Goal: Task Accomplishment & Management: Manage account settings

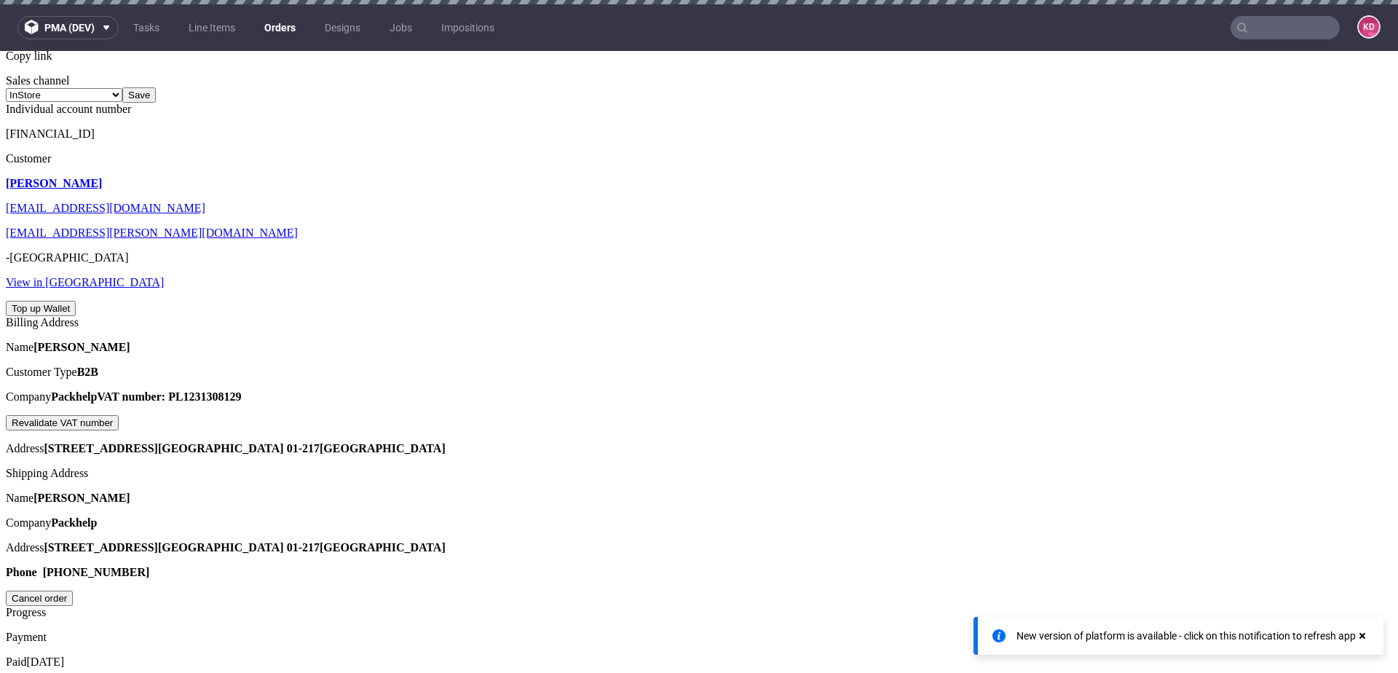
scroll to position [8, 0]
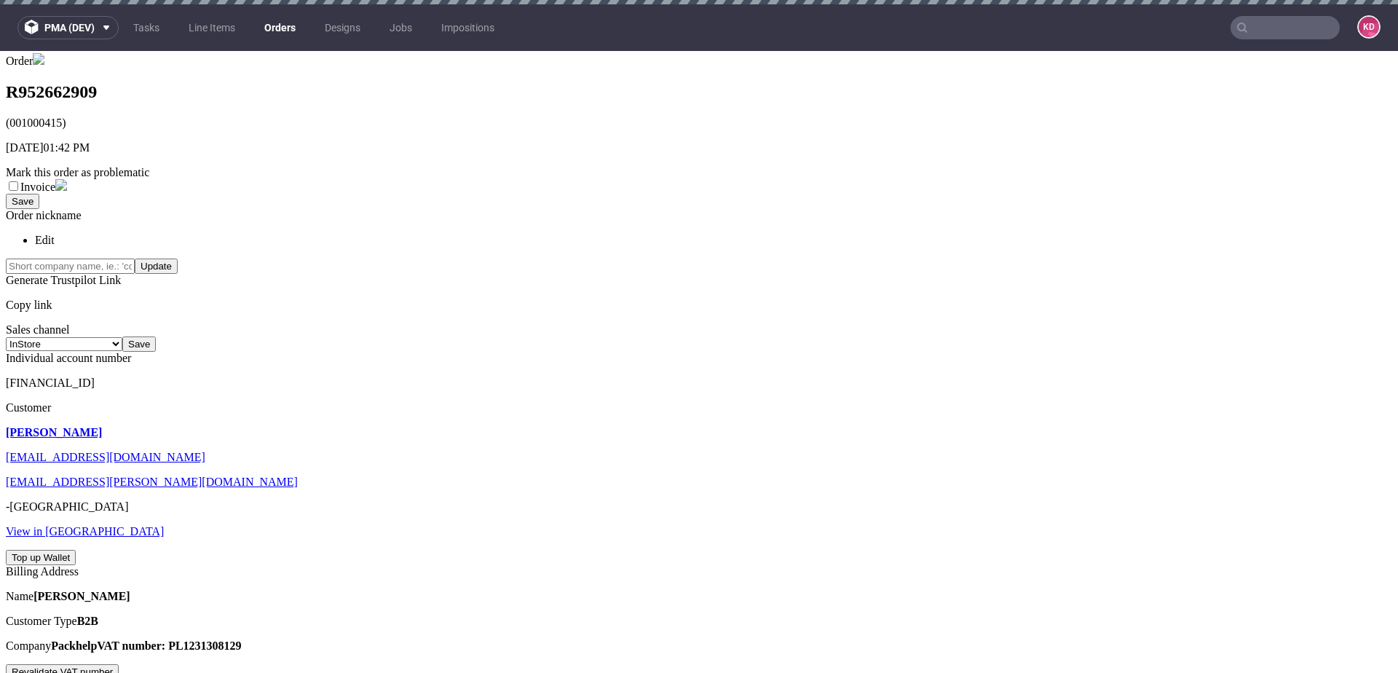
scroll to position [169, 0]
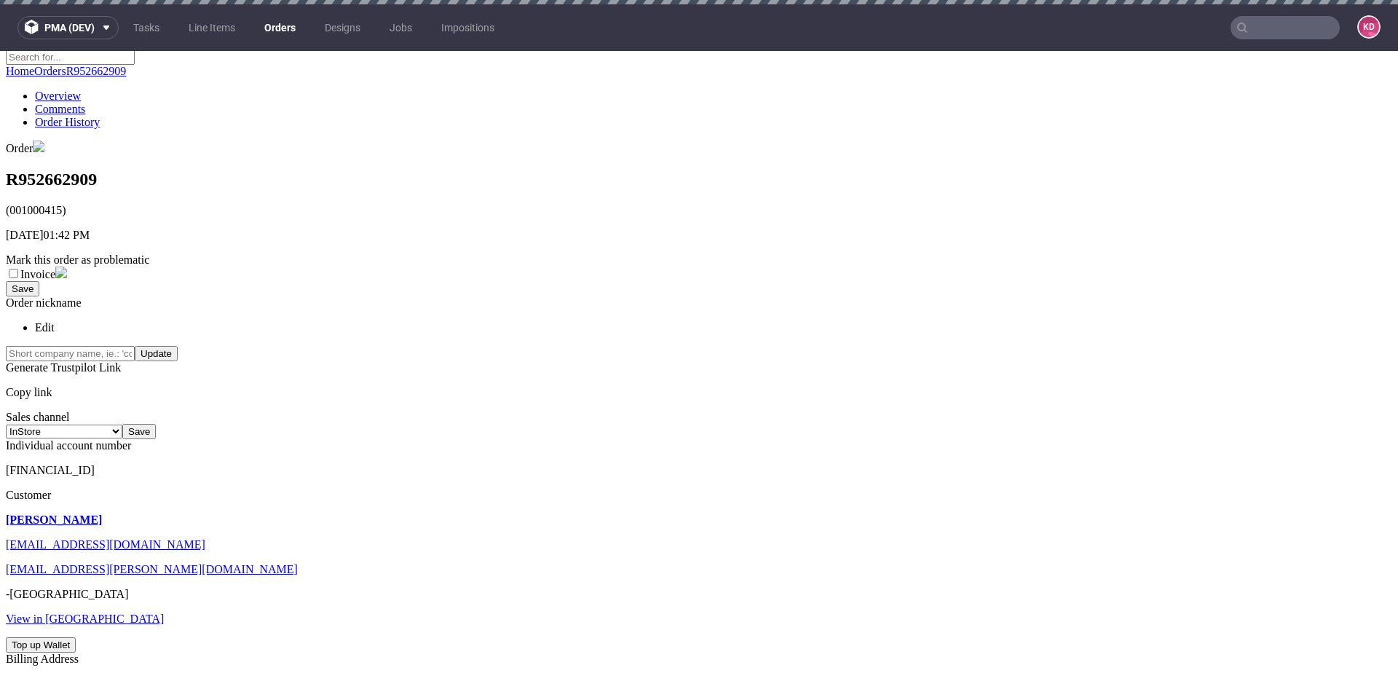
click at [79, 513] on p "[PERSON_NAME]" at bounding box center [699, 519] width 1386 height 13
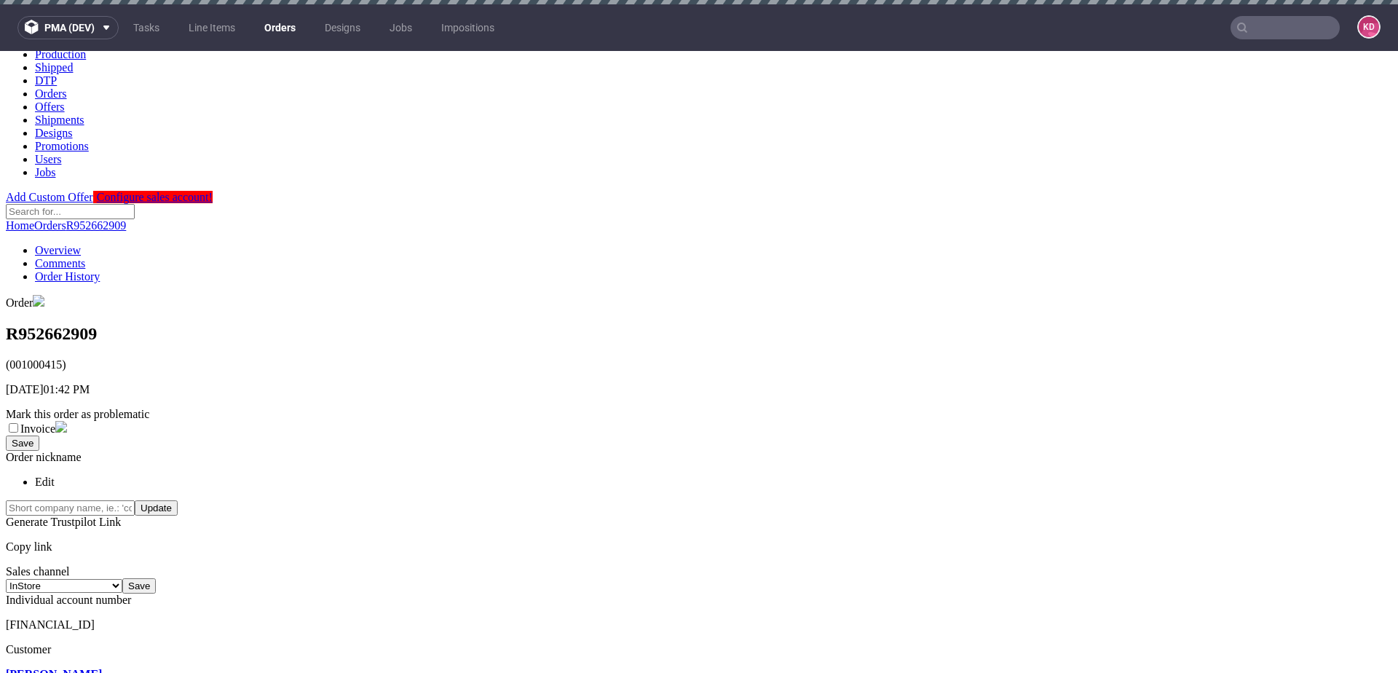
scroll to position [0, 0]
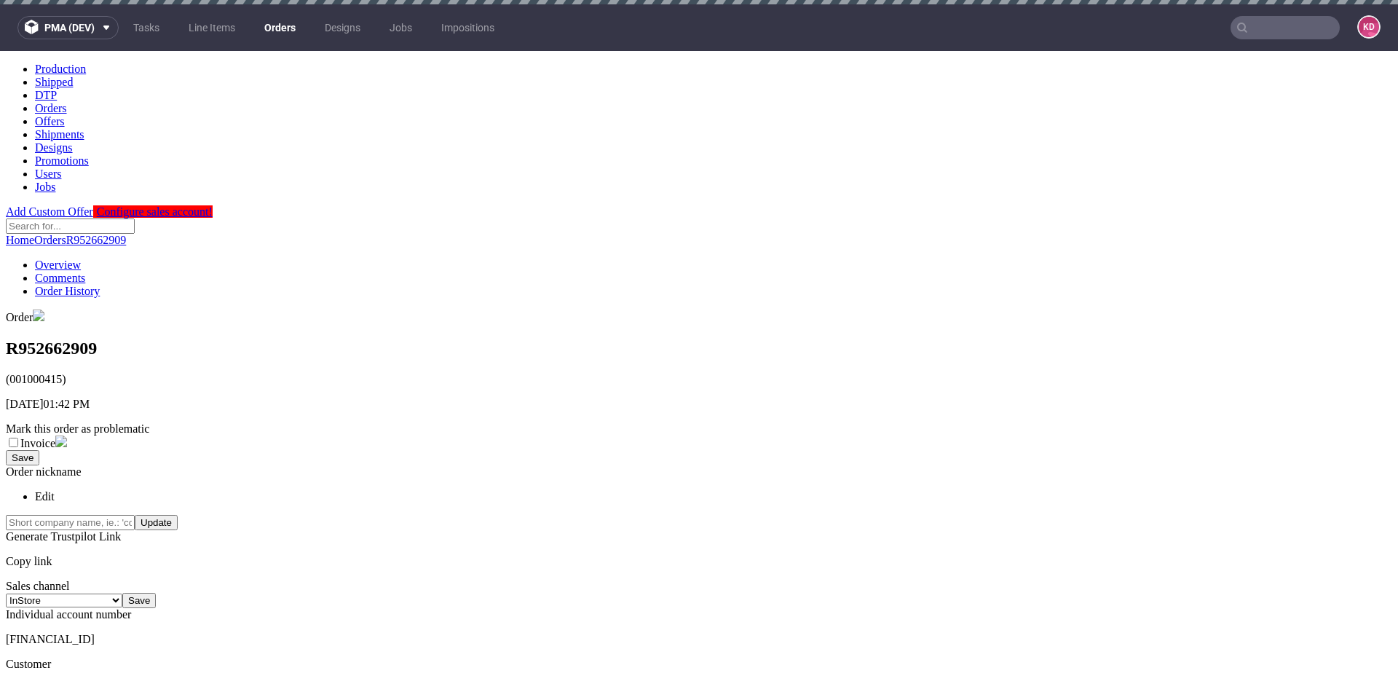
drag, startPoint x: 206, startPoint y: 525, endPoint x: 35, endPoint y: 526, distance: 171.1
click at [35, 633] on p "[FINANCIAL_ID]" at bounding box center [699, 639] width 1386 height 13
copy span "[FINANCIAL_ID]"
click at [1263, 27] on input "text" at bounding box center [1285, 27] width 109 height 23
paste input "[FINANCIAL_ID]"
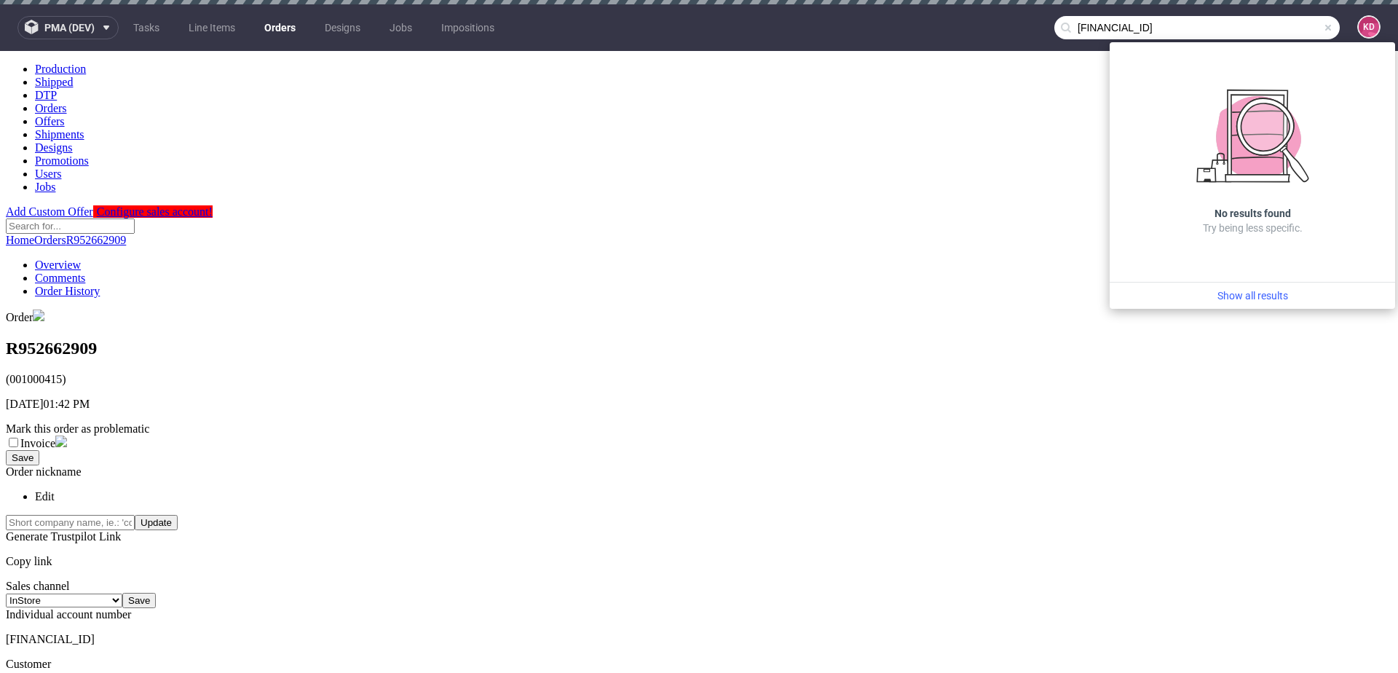
type input "[FINANCIAL_ID]"
click at [90, 30] on span "pma (dev)" at bounding box center [69, 28] width 50 height 10
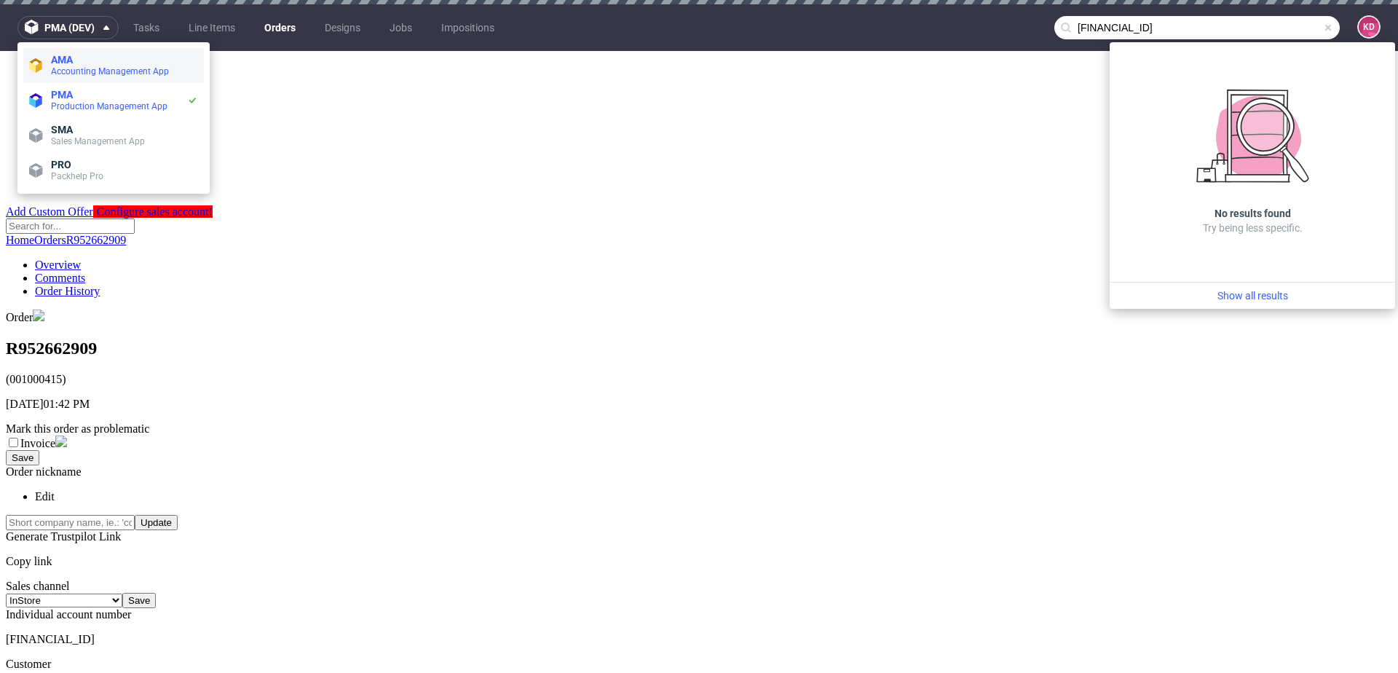
click at [104, 65] on span "AMA" at bounding box center [124, 60] width 147 height 12
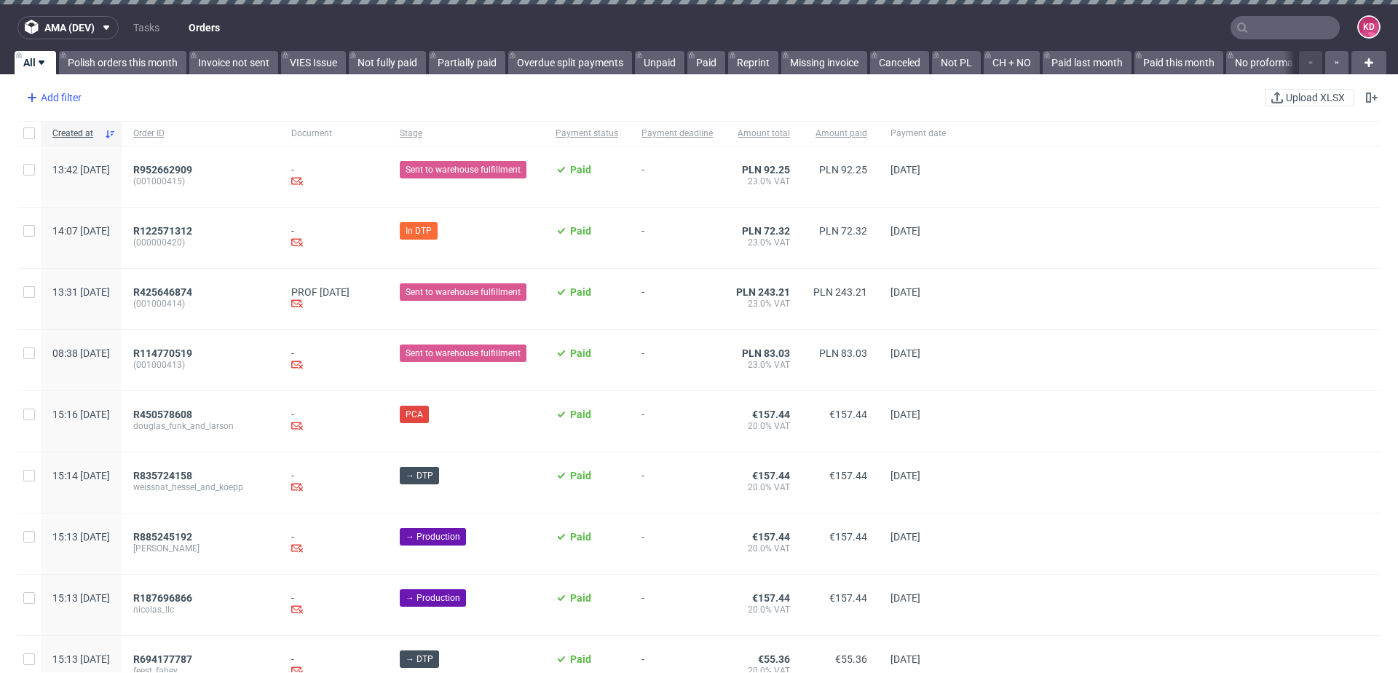
click at [69, 94] on div "Add filter" at bounding box center [52, 97] width 64 height 23
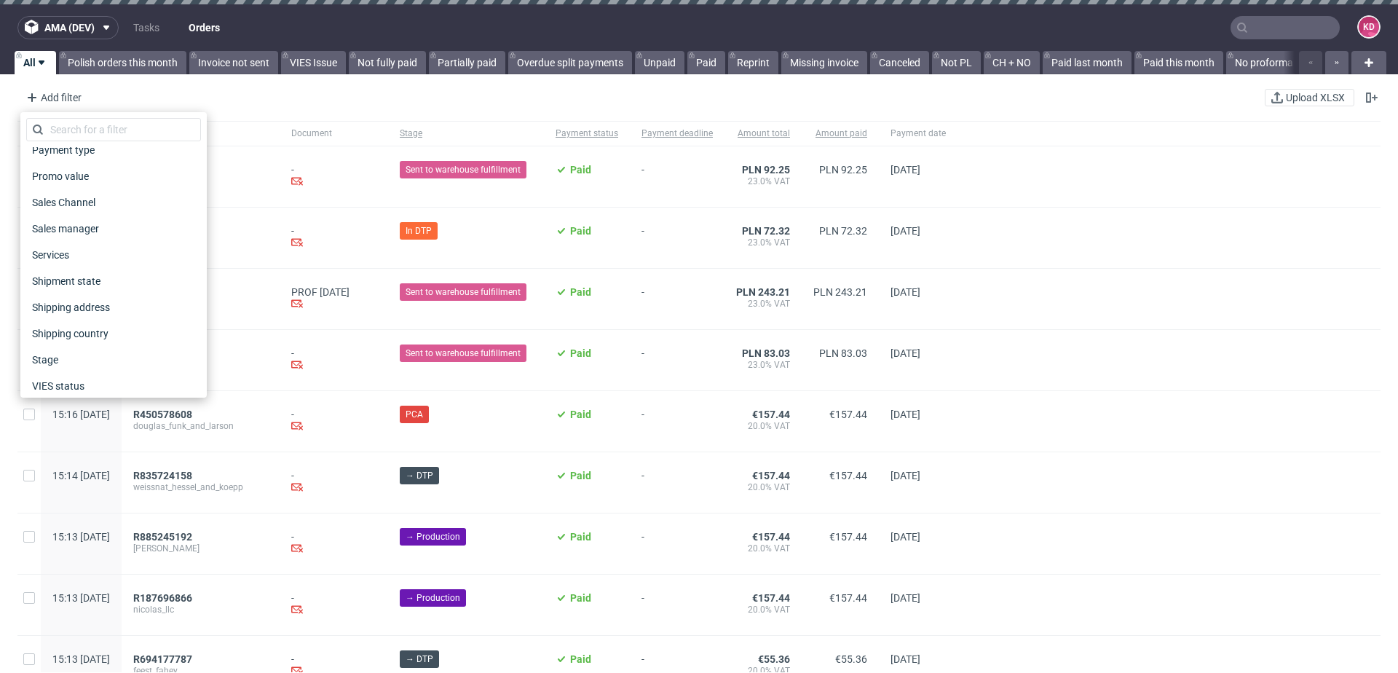
scroll to position [725, 0]
click at [266, 89] on div "Add filter Hide filters Clear all Upload XLSX" at bounding box center [699, 97] width 1398 height 35
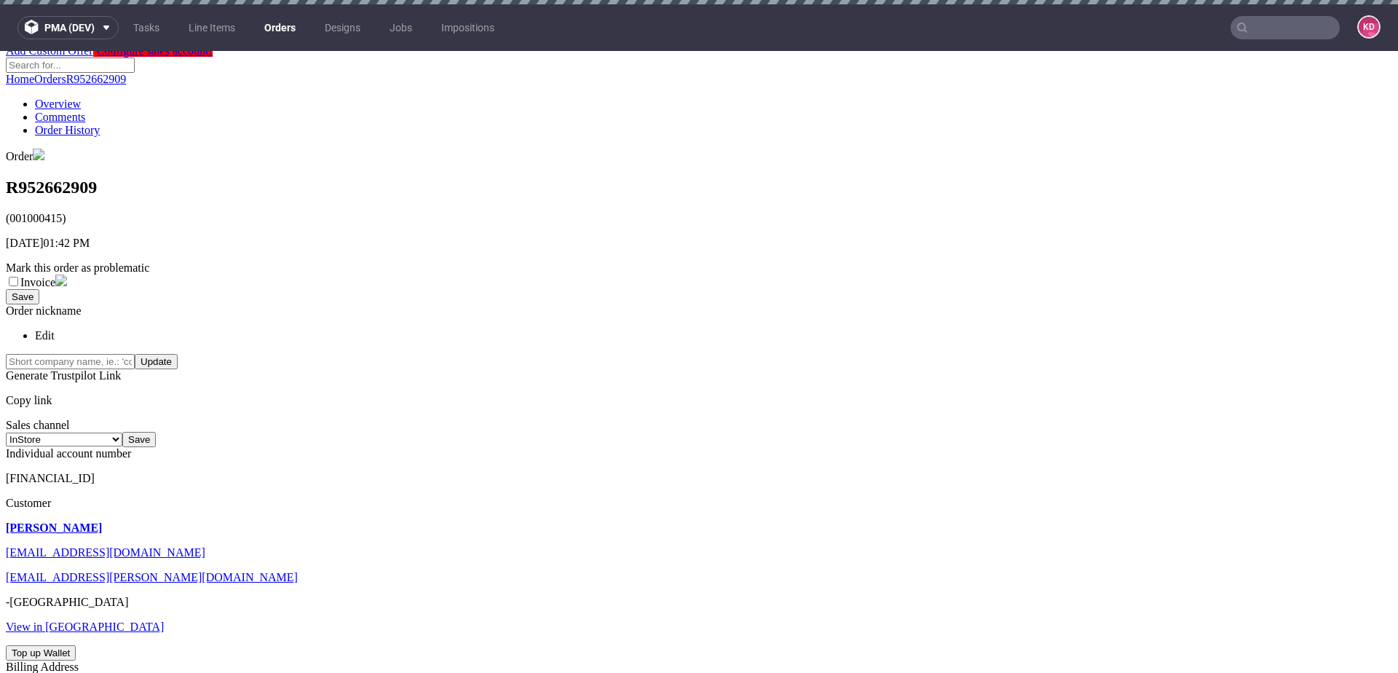
scroll to position [165, 0]
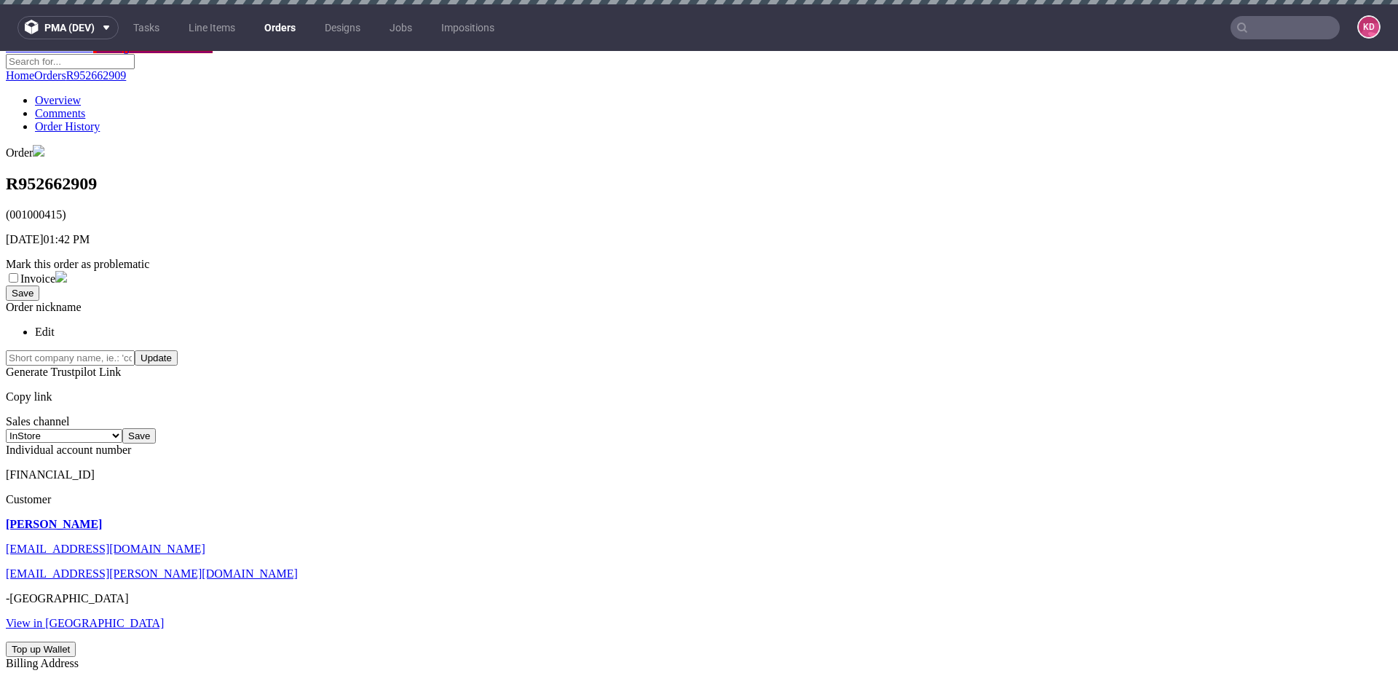
click at [83, 567] on link "[EMAIL_ADDRESS][PERSON_NAME][DOMAIN_NAME]" at bounding box center [152, 573] width 292 height 12
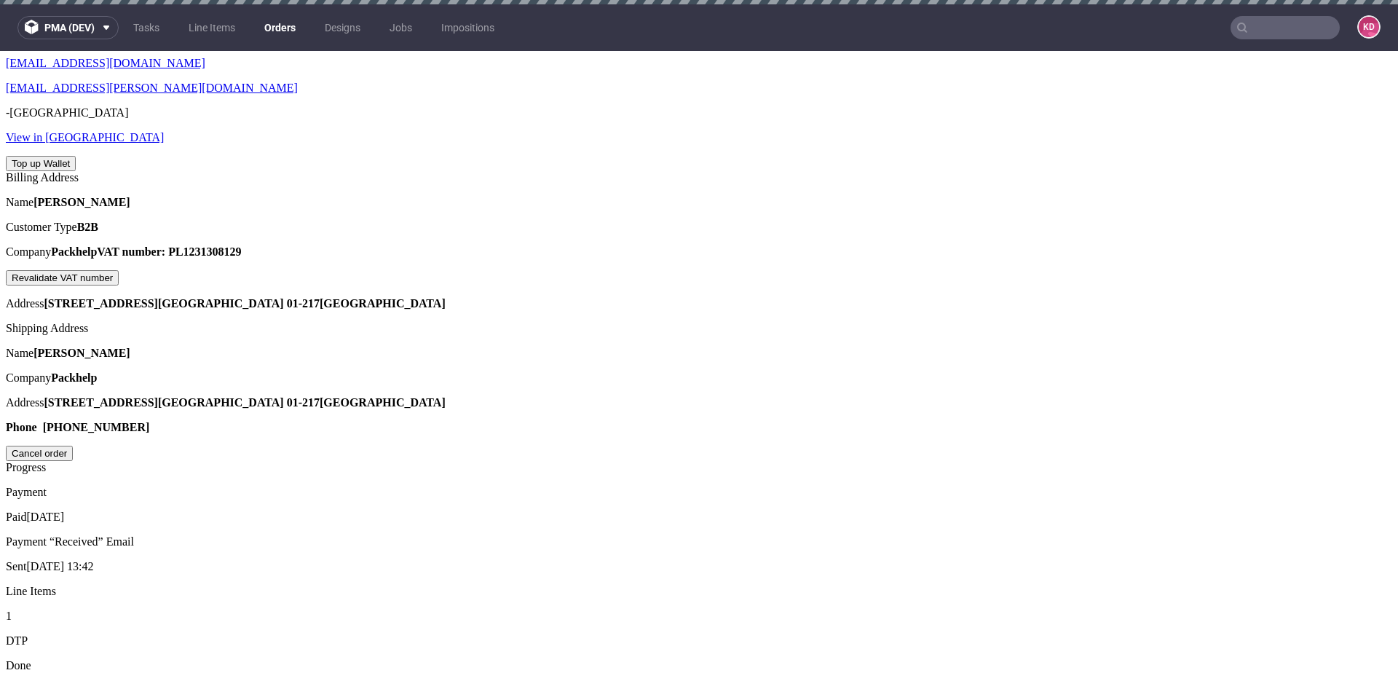
scroll to position [0, 0]
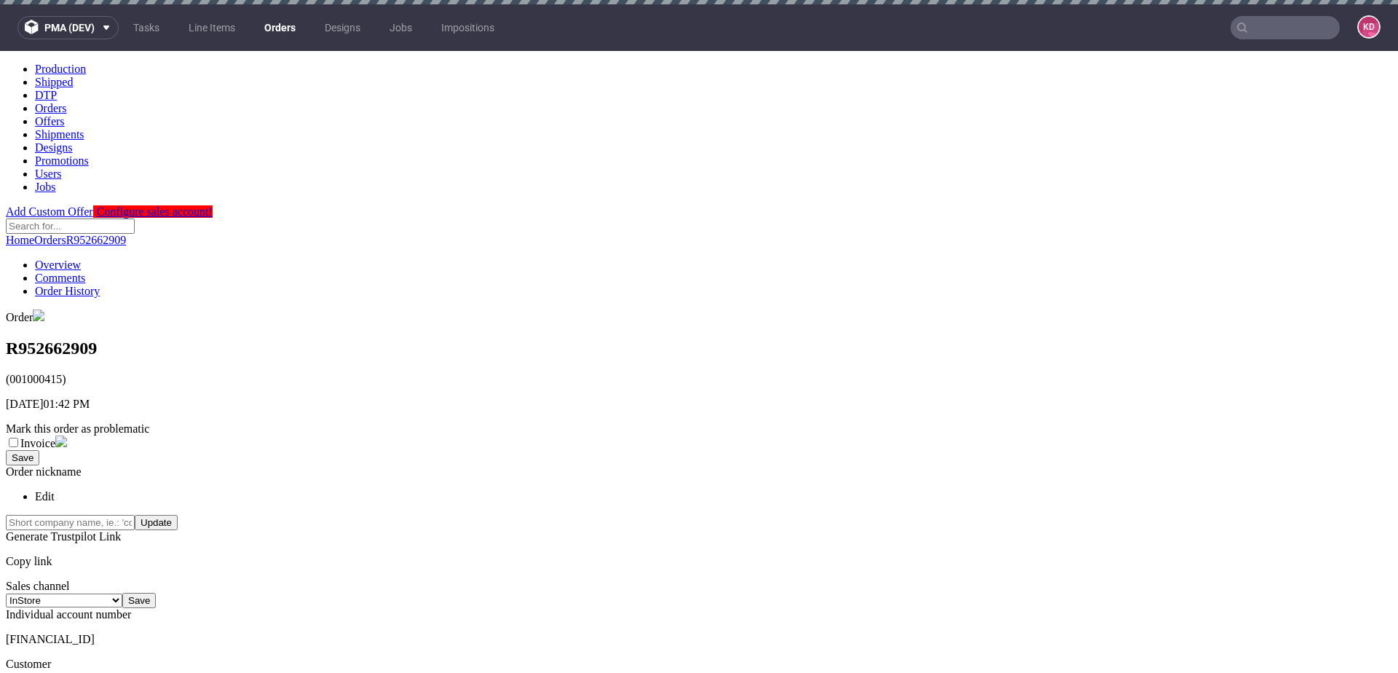
click at [281, 31] on link "Orders" at bounding box center [280, 27] width 49 height 23
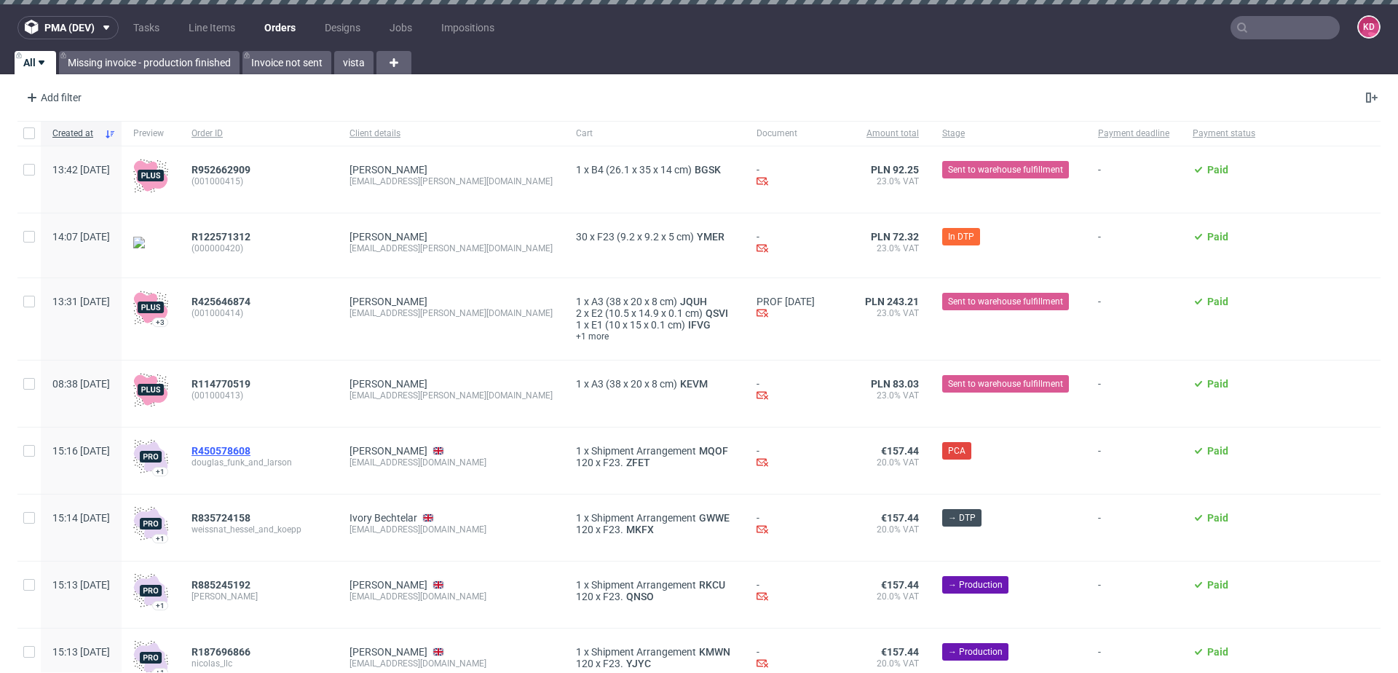
click at [251, 450] on span "R450578608" at bounding box center [221, 451] width 59 height 12
click at [251, 165] on span "R952662909" at bounding box center [221, 170] width 59 height 12
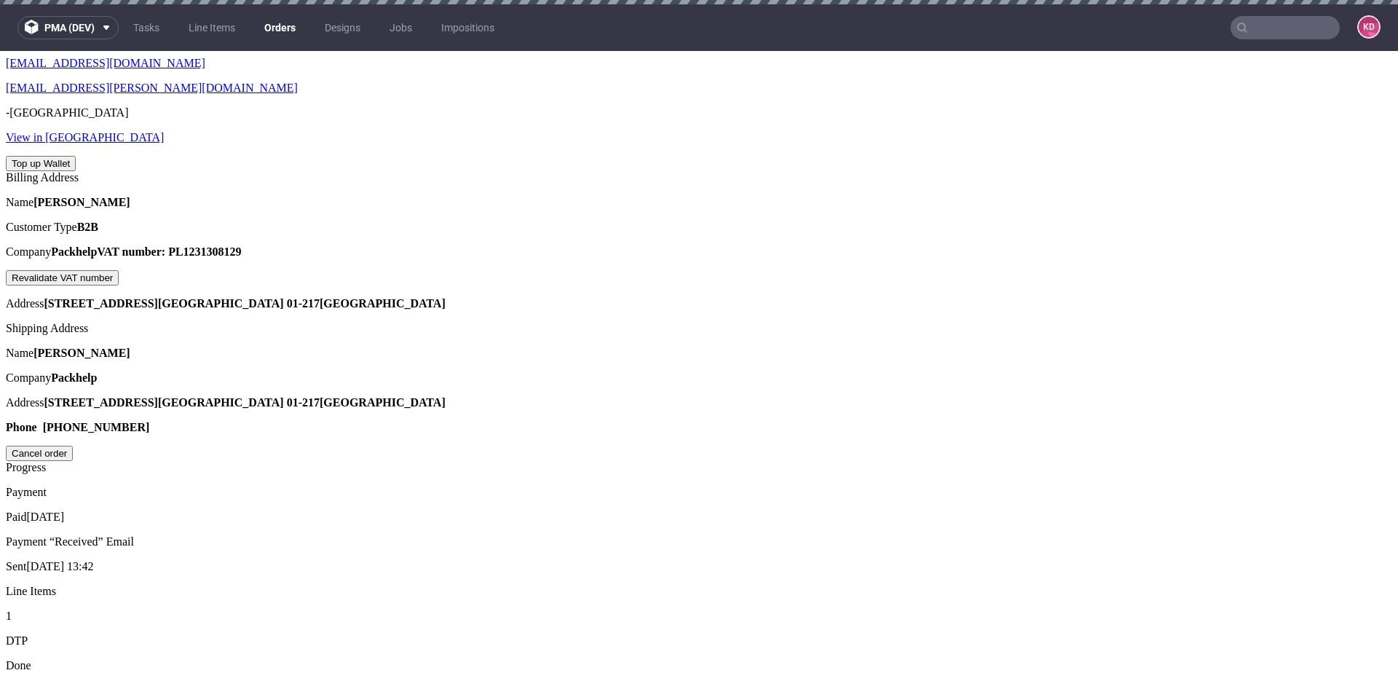
scroll to position [650, 0]
click at [1330, 532] on span "Request" at bounding box center [1349, 534] width 38 height 12
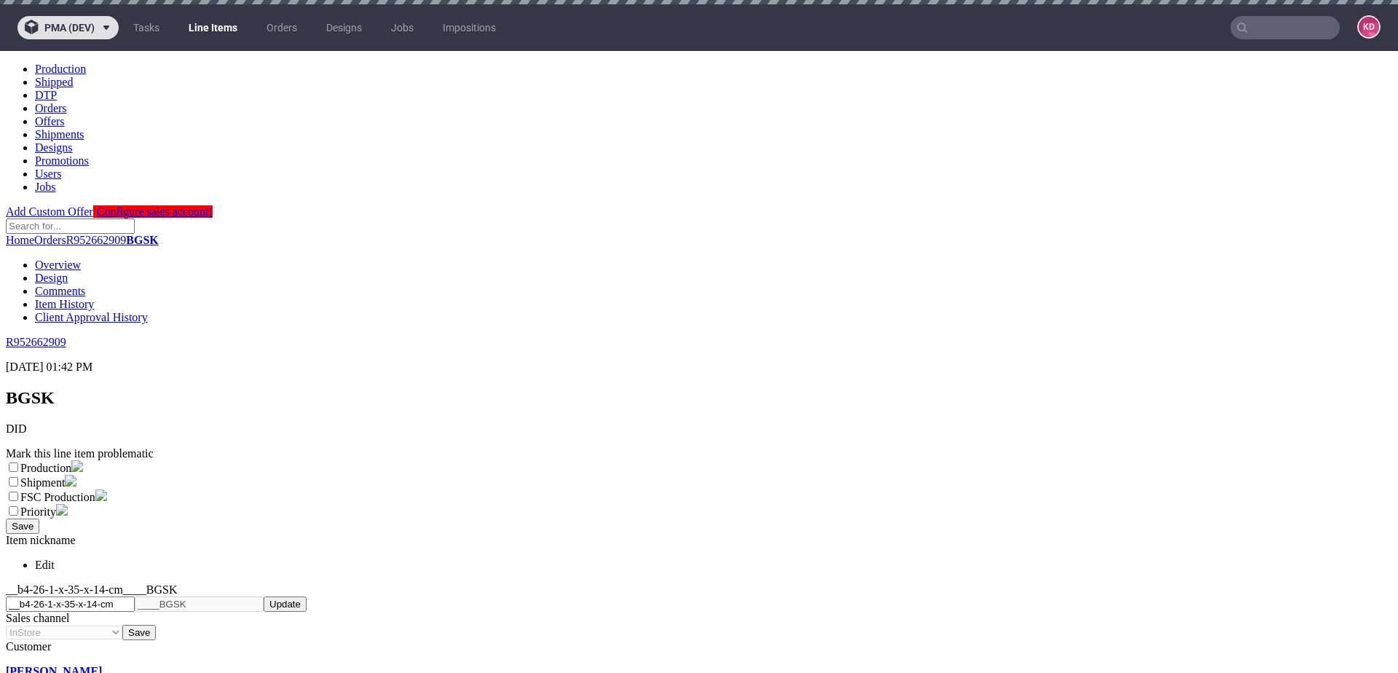
click at [105, 28] on icon at bounding box center [106, 28] width 12 height 12
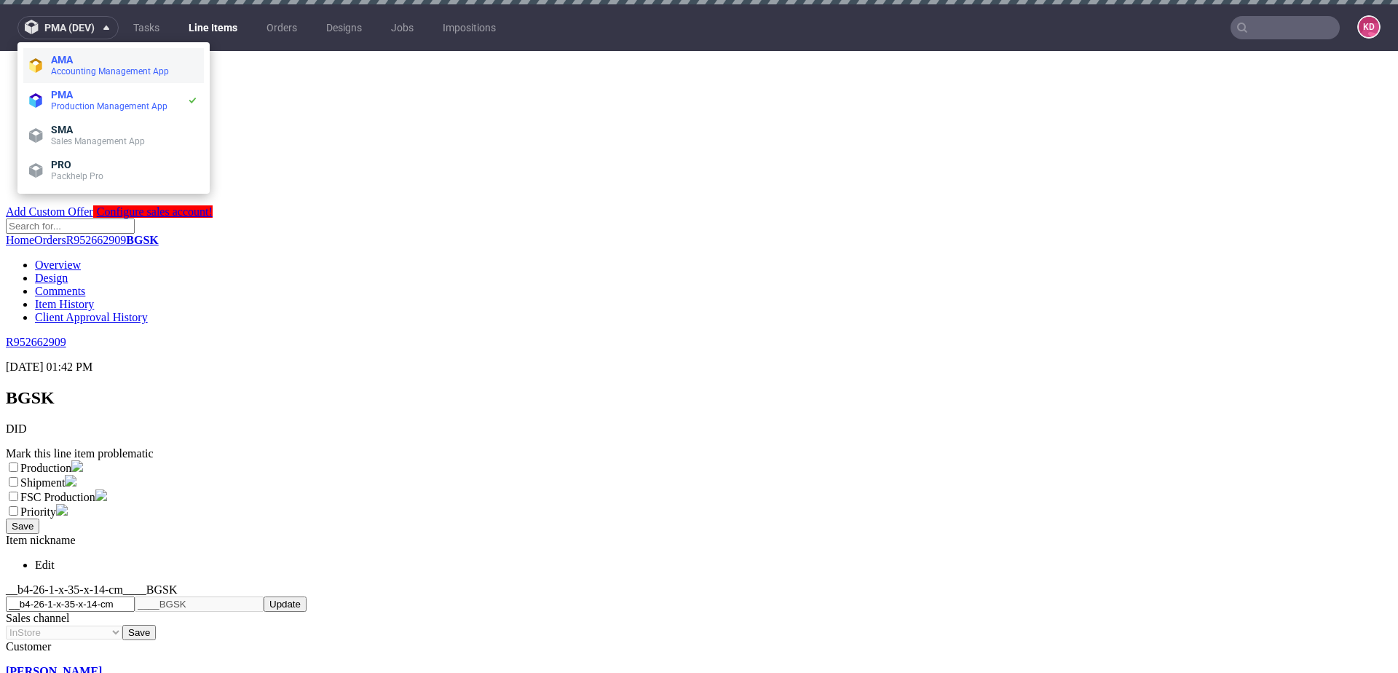
click at [90, 76] on span "Accounting Management App" at bounding box center [124, 72] width 147 height 12
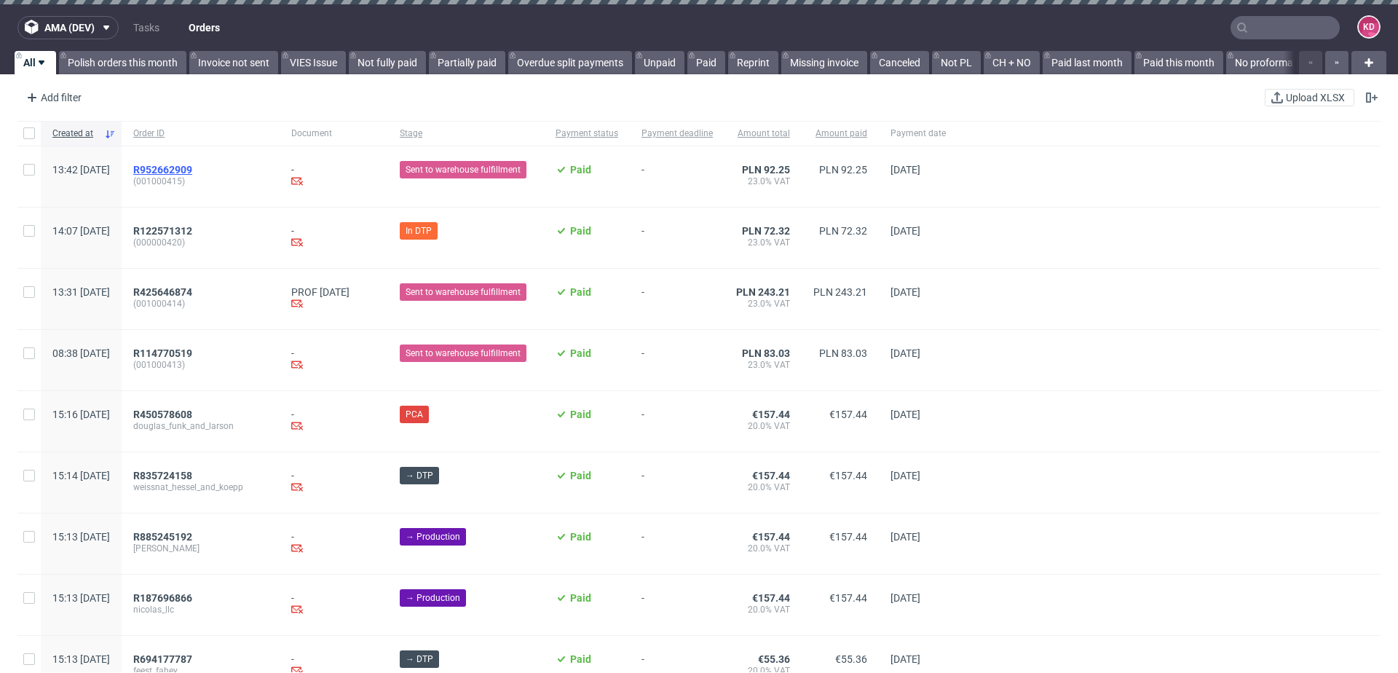
click at [192, 166] on span "R952662909" at bounding box center [162, 170] width 59 height 12
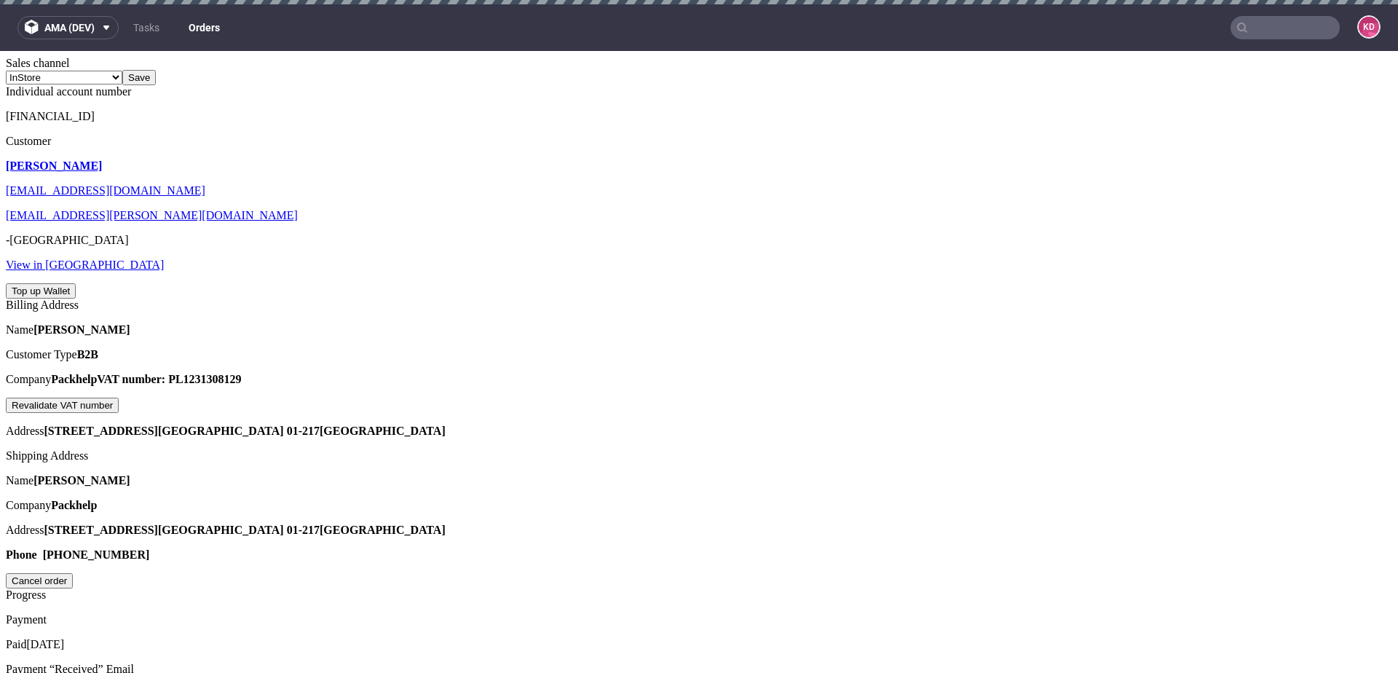
scroll to position [650, 0]
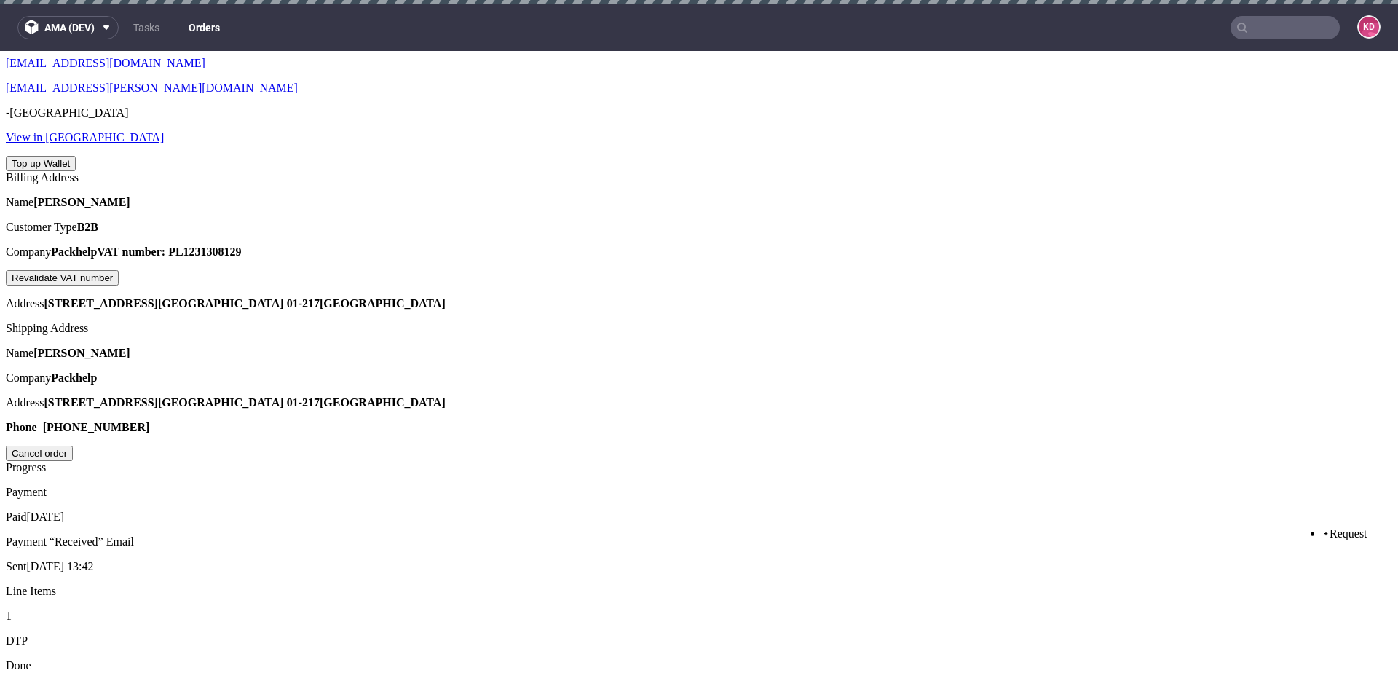
click at [1334, 540] on li "Request" at bounding box center [1344, 533] width 45 height 13
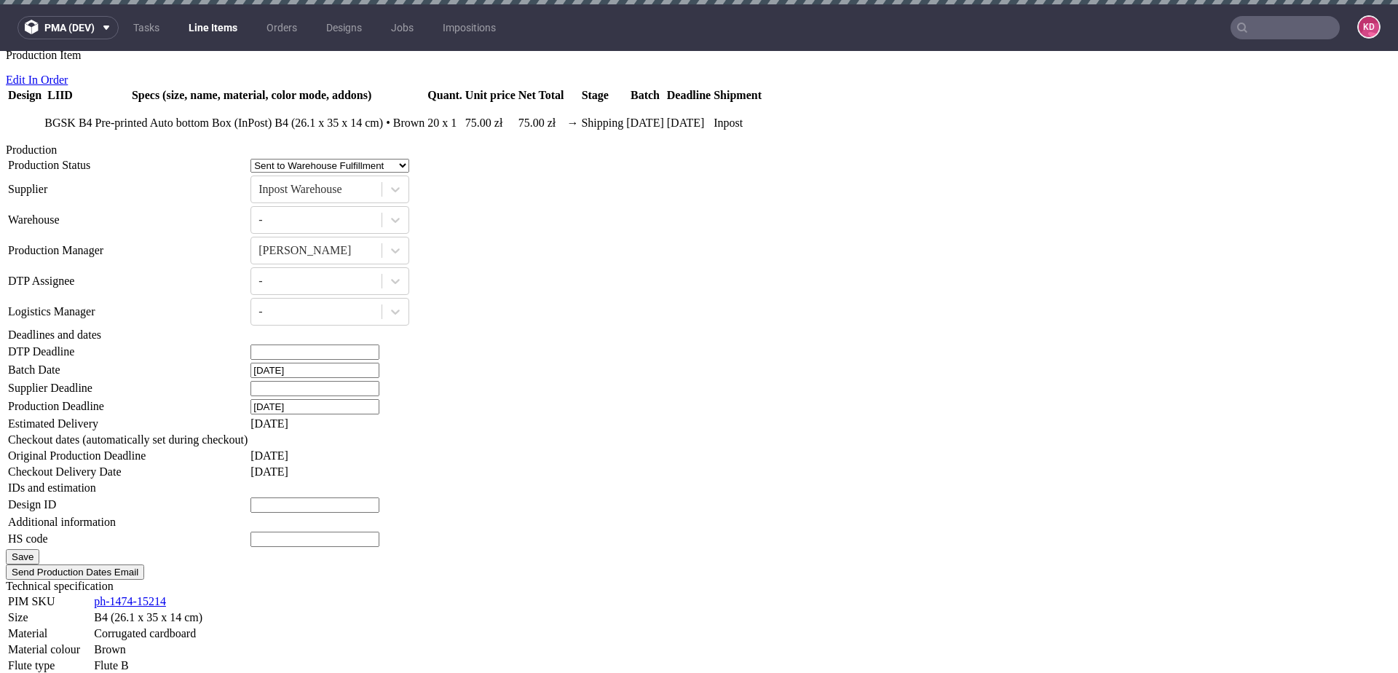
scroll to position [1225, 0]
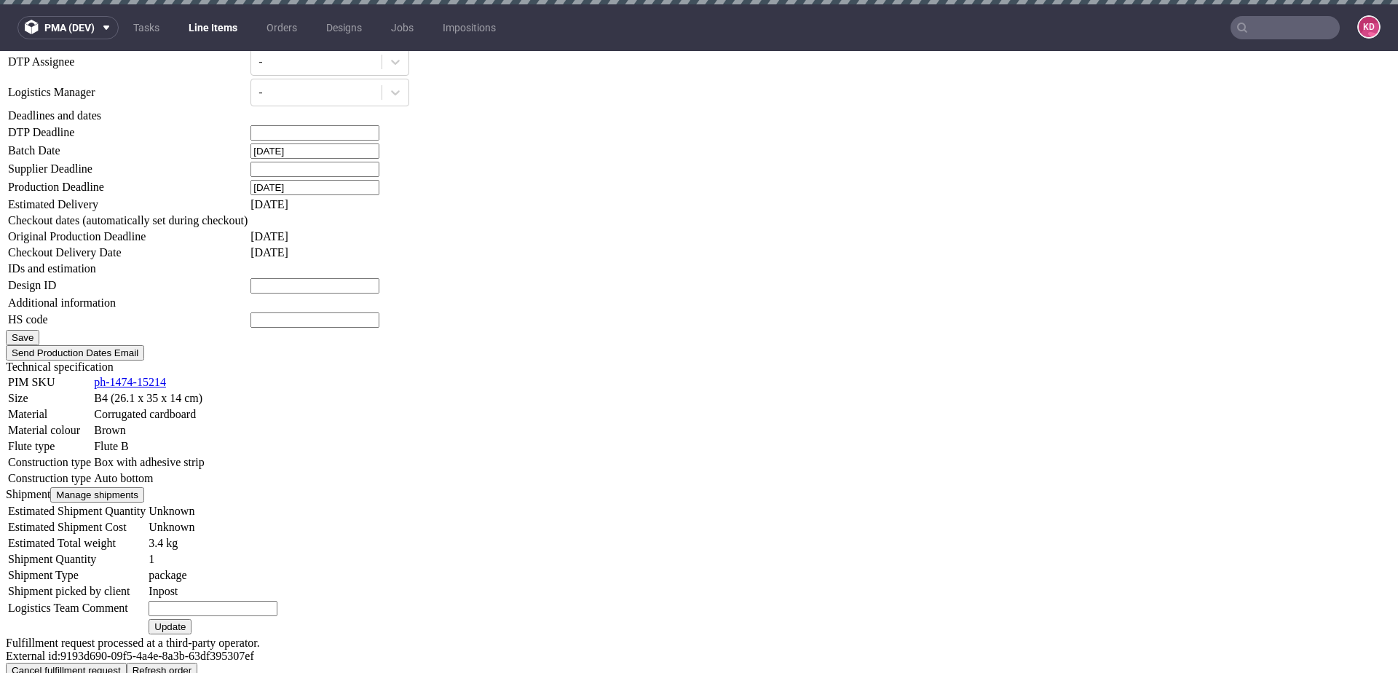
scroll to position [1442, 0]
paste input "873234987612340872938732"
type input "873234987612340872938732"
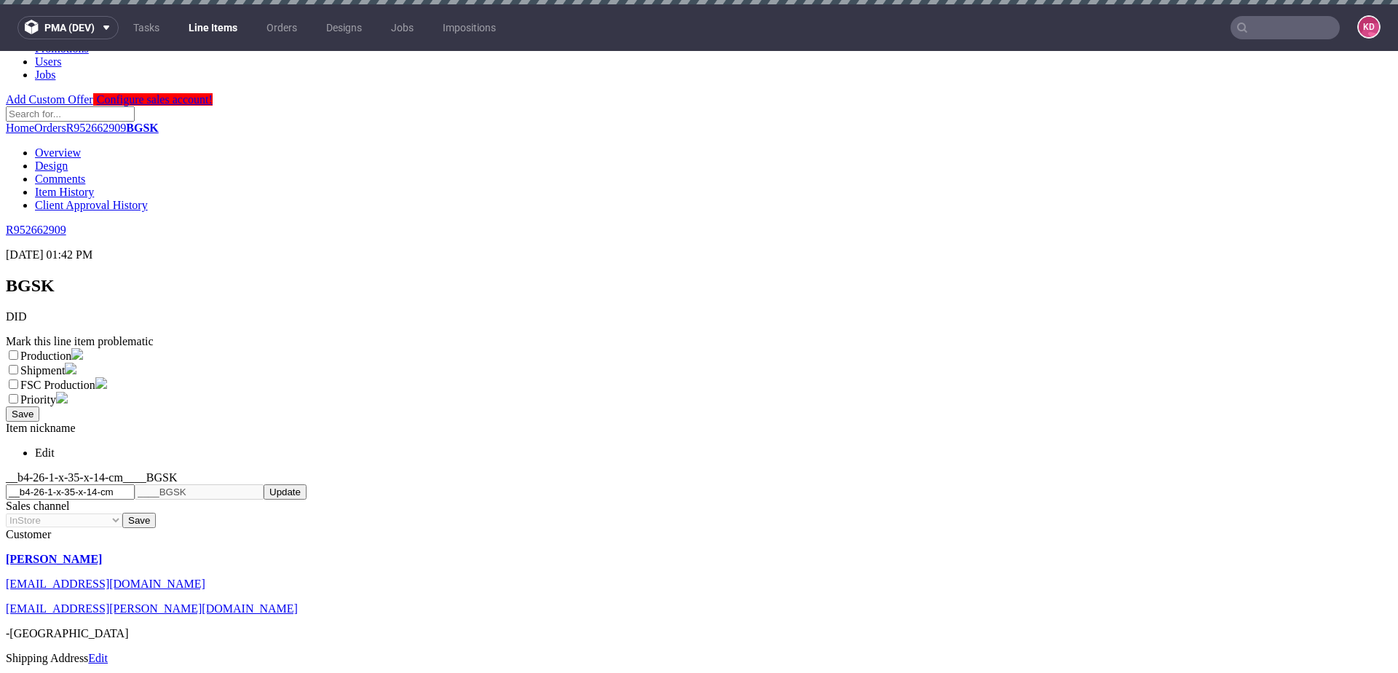
scroll to position [0, 0]
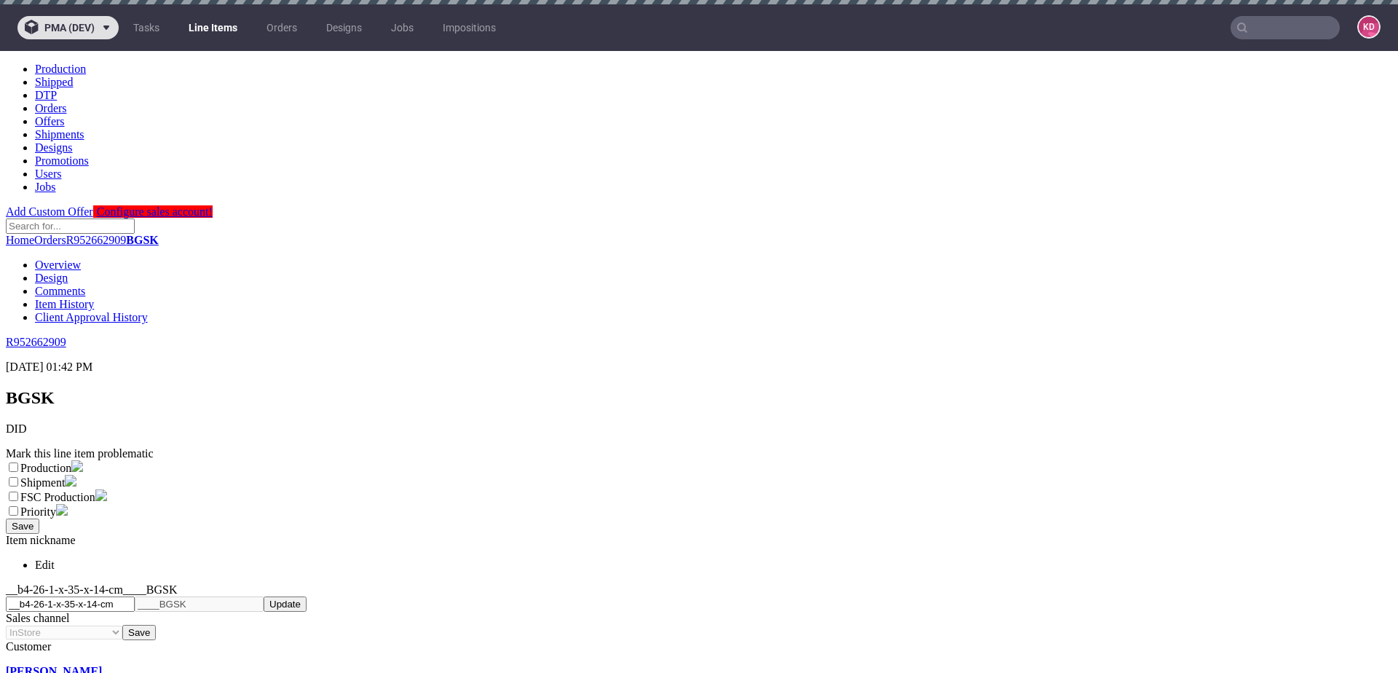
click at [118, 28] on button "pma (dev)" at bounding box center [67, 27] width 101 height 23
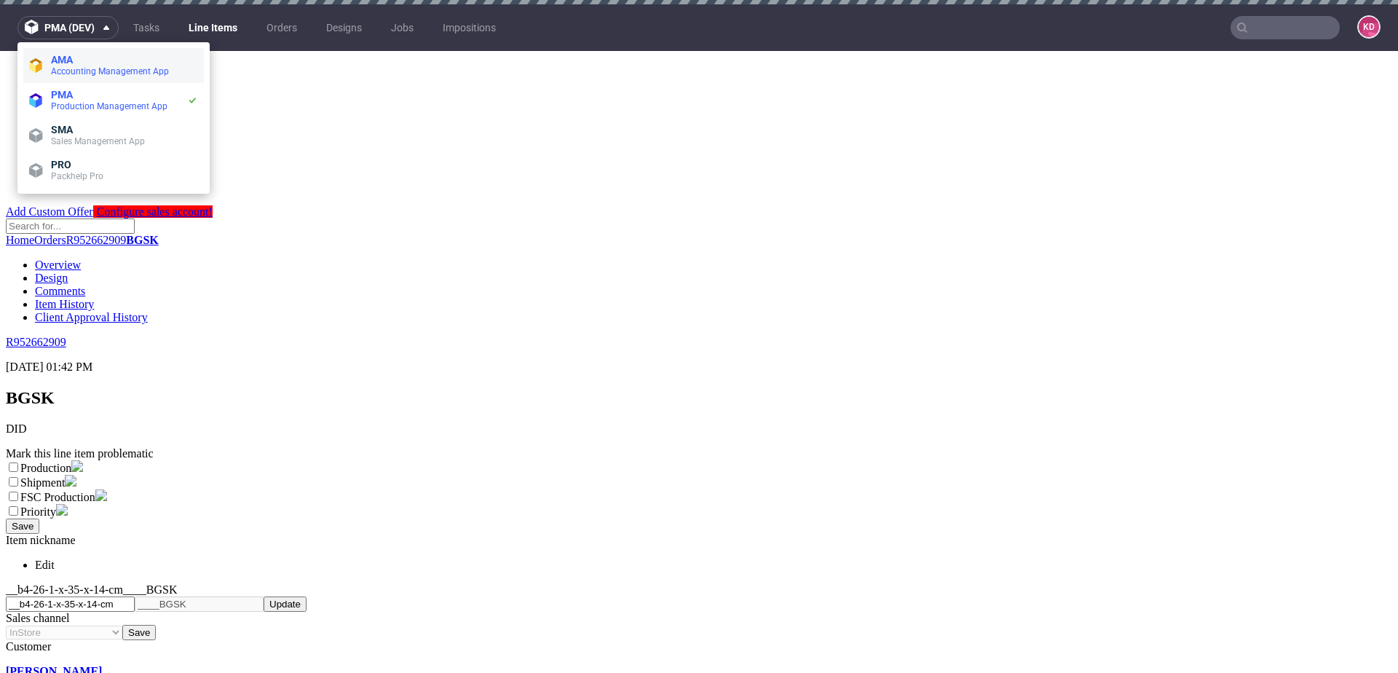
click at [98, 71] on span "Accounting Management App" at bounding box center [110, 71] width 118 height 10
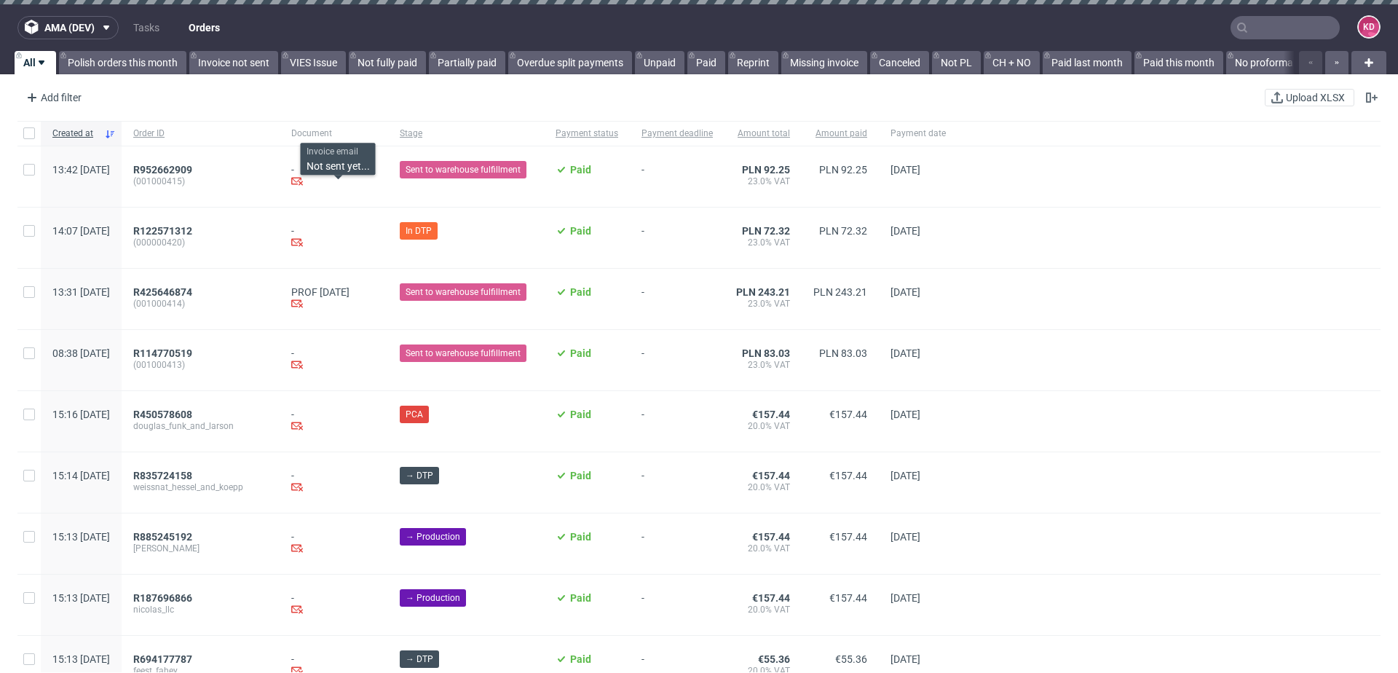
click at [303, 178] on icon at bounding box center [297, 181] width 12 height 12
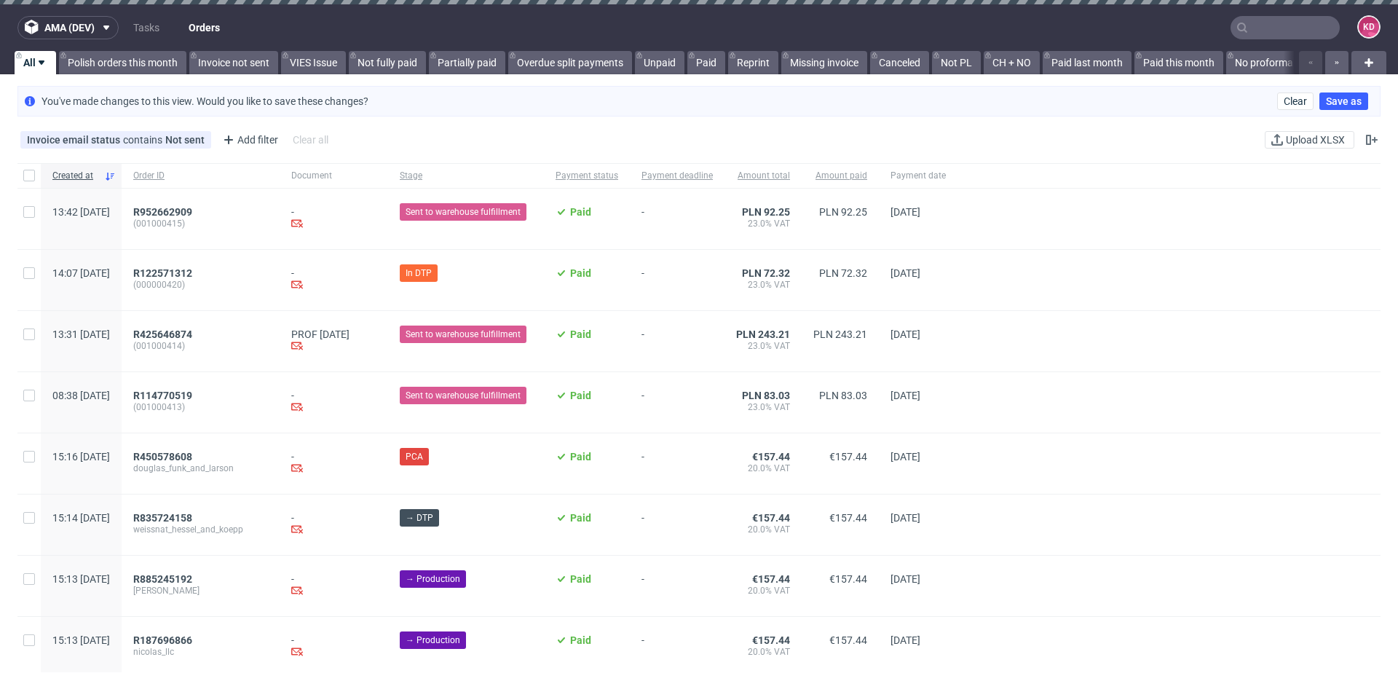
click at [336, 213] on div "- Invoice email Not sent yet..." at bounding box center [333, 218] width 85 height 25
click at [192, 210] on span "R952662909" at bounding box center [162, 212] width 59 height 12
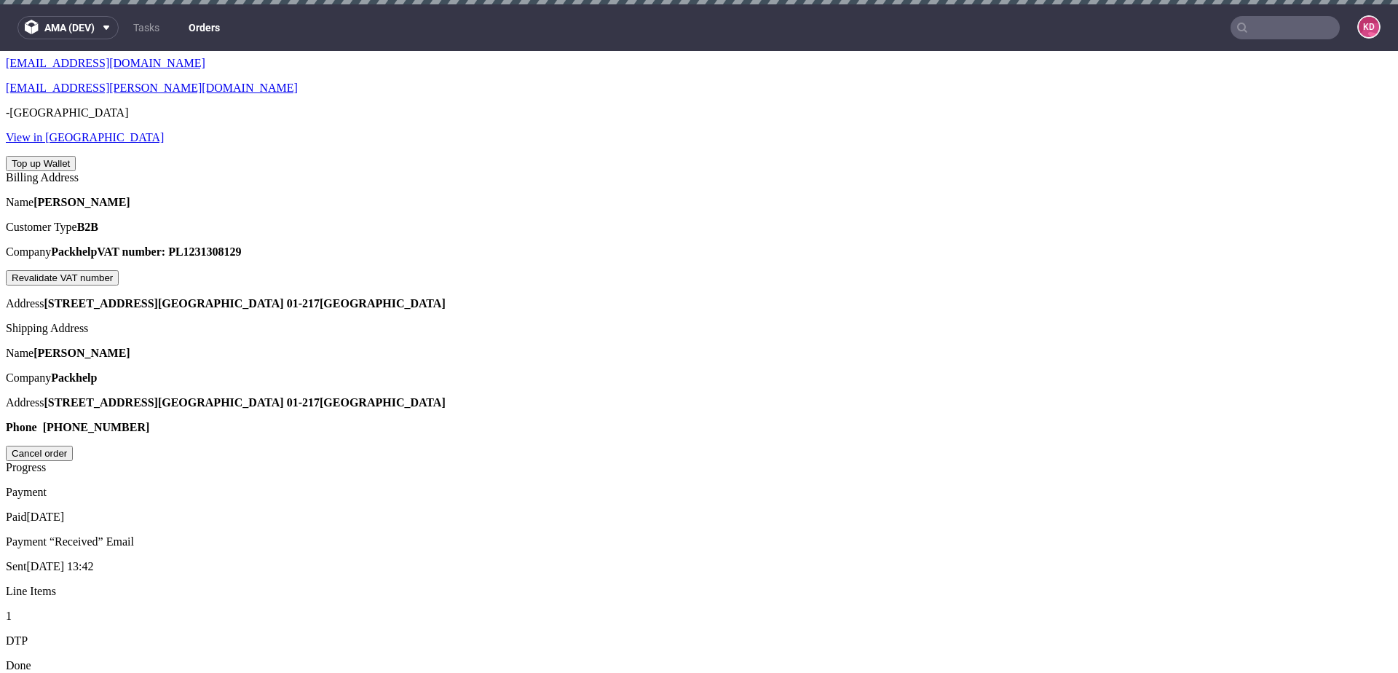
scroll to position [8, 0]
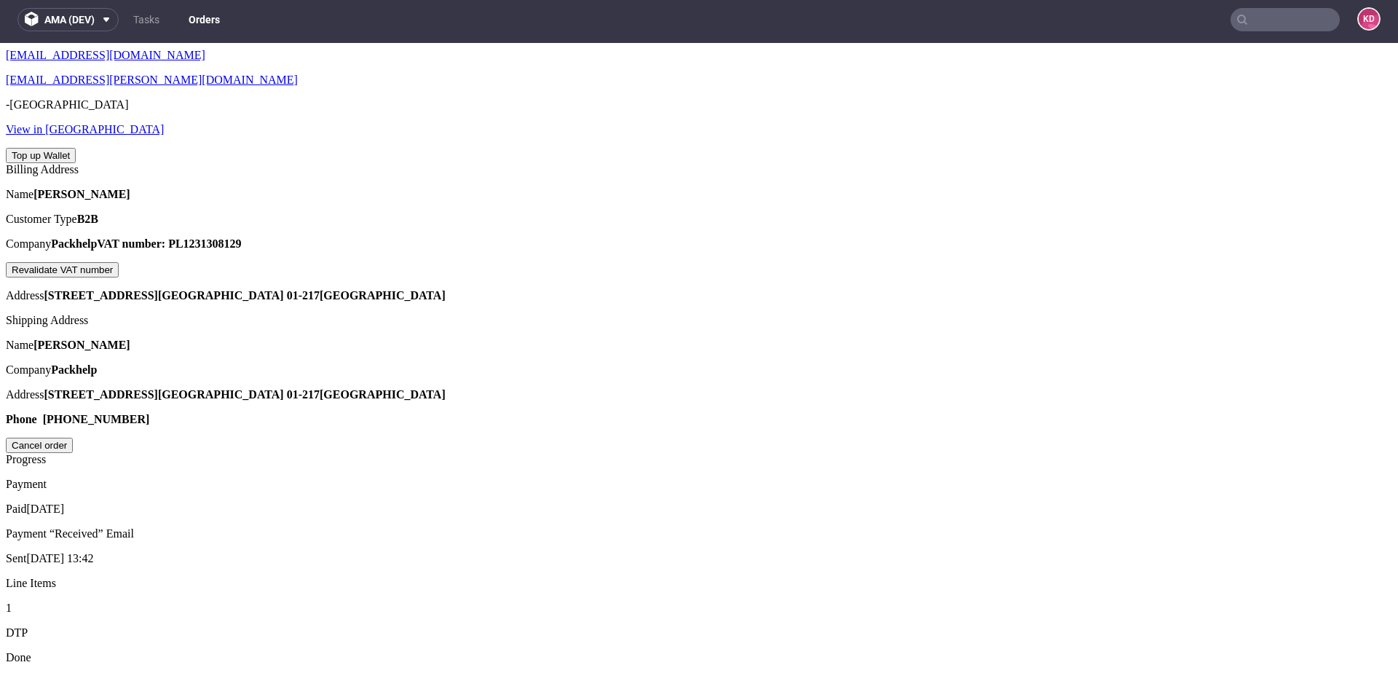
click at [1360, 20] on figcaption "KD" at bounding box center [1369, 19] width 20 height 20
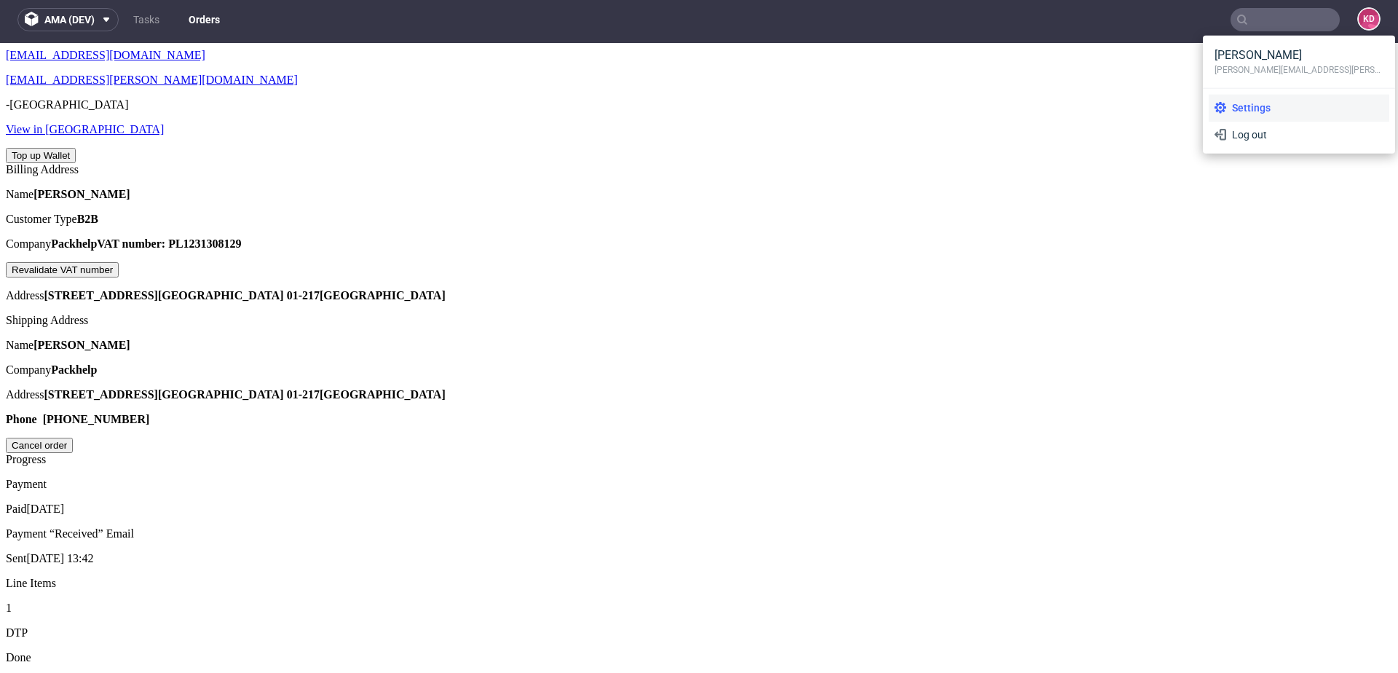
click at [1248, 105] on span "Settings" at bounding box center [1304, 107] width 157 height 15
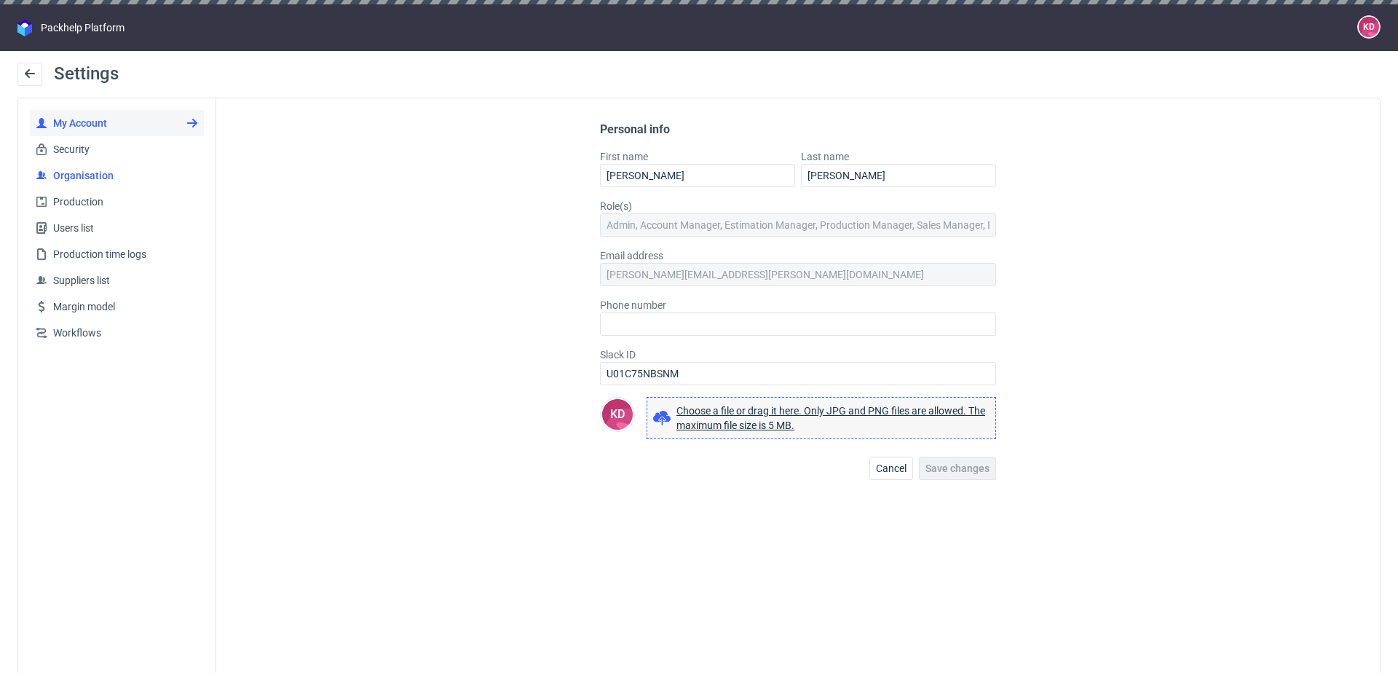
click at [76, 174] on span "Organisation" at bounding box center [122, 175] width 151 height 15
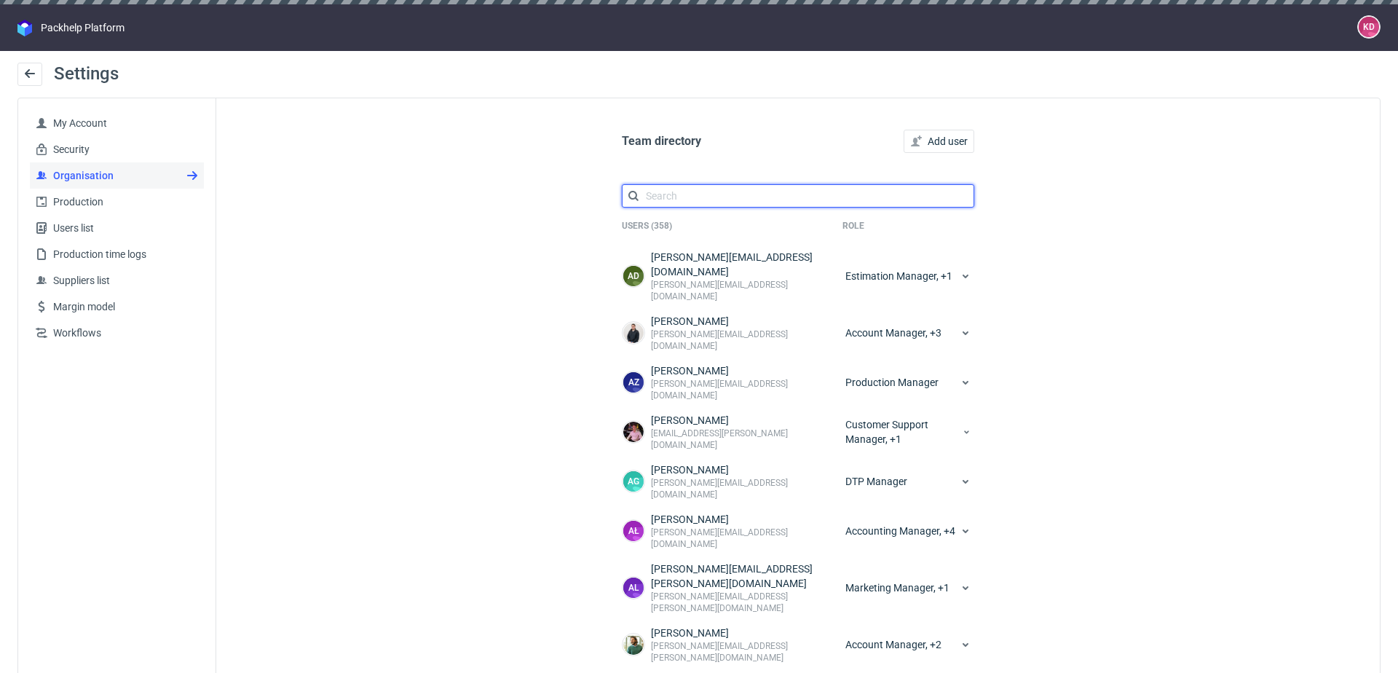
click at [702, 184] on input "text" at bounding box center [798, 195] width 352 height 23
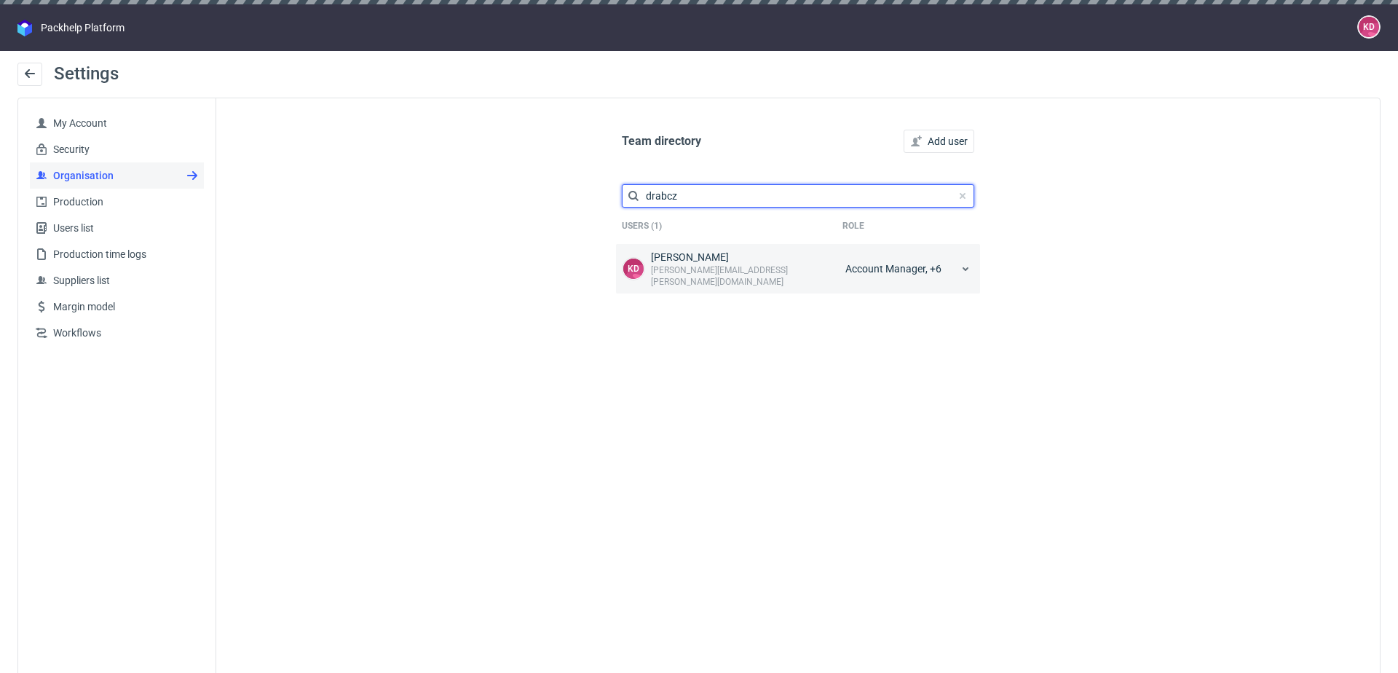
type input "drabcz"
click at [960, 263] on icon at bounding box center [966, 269] width 12 height 12
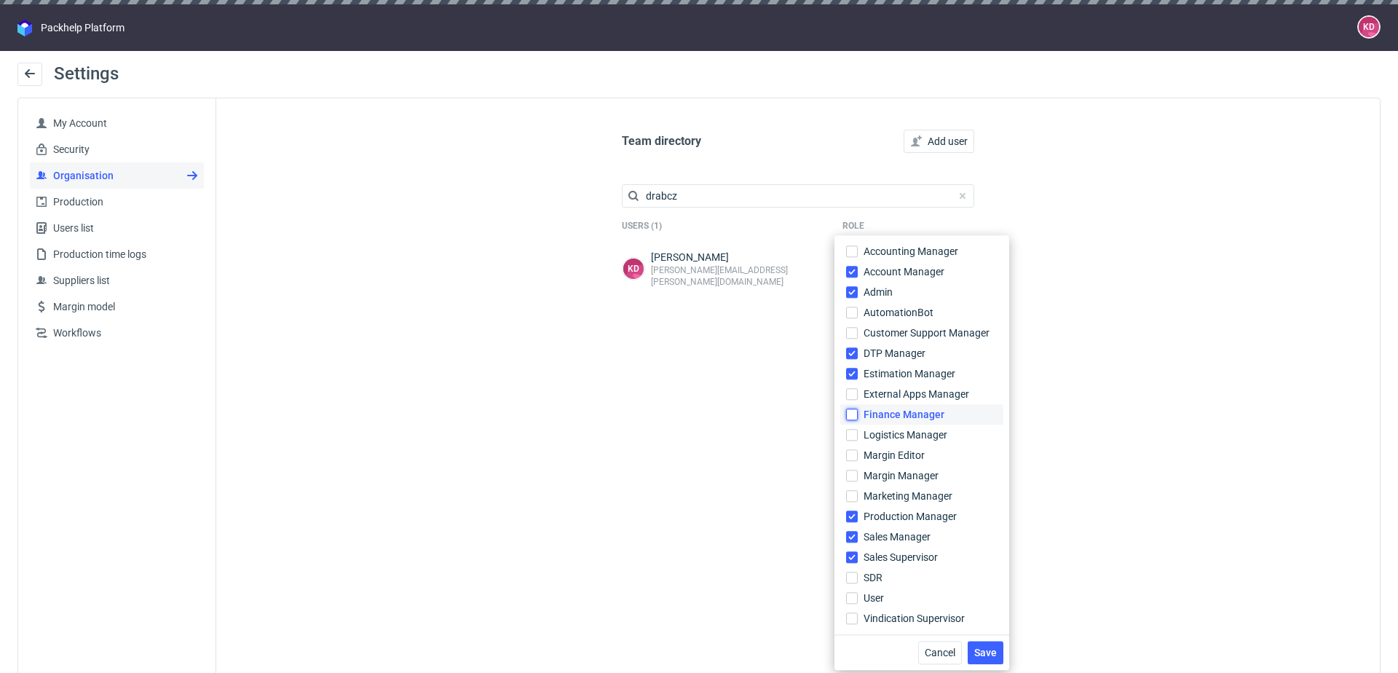
click at [856, 417] on input "Finance Manager" at bounding box center [852, 415] width 12 height 12
click at [848, 250] on input "Accounting Manager" at bounding box center [852, 251] width 12 height 12
click at [856, 433] on input "Logistics Manager" at bounding box center [852, 435] width 12 height 12
click at [993, 655] on span "Save" at bounding box center [985, 652] width 23 height 10
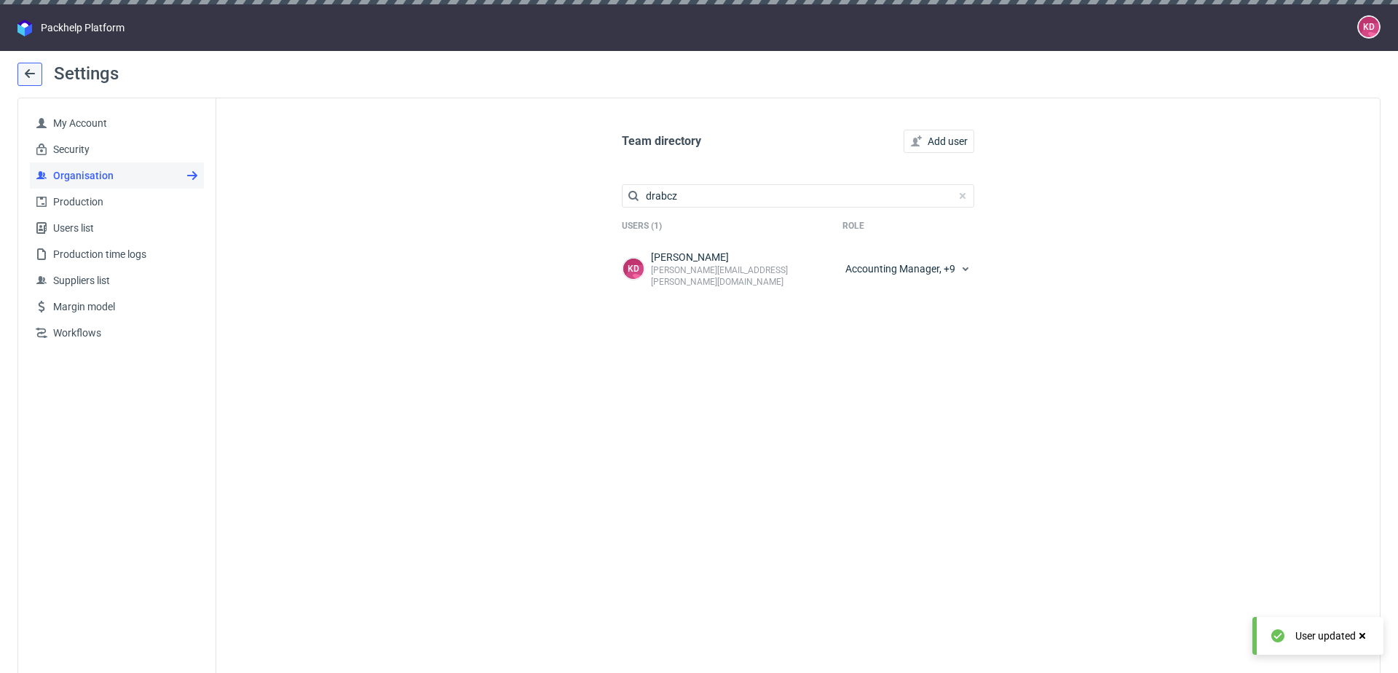
click at [31, 74] on use at bounding box center [30, 73] width 10 height 9
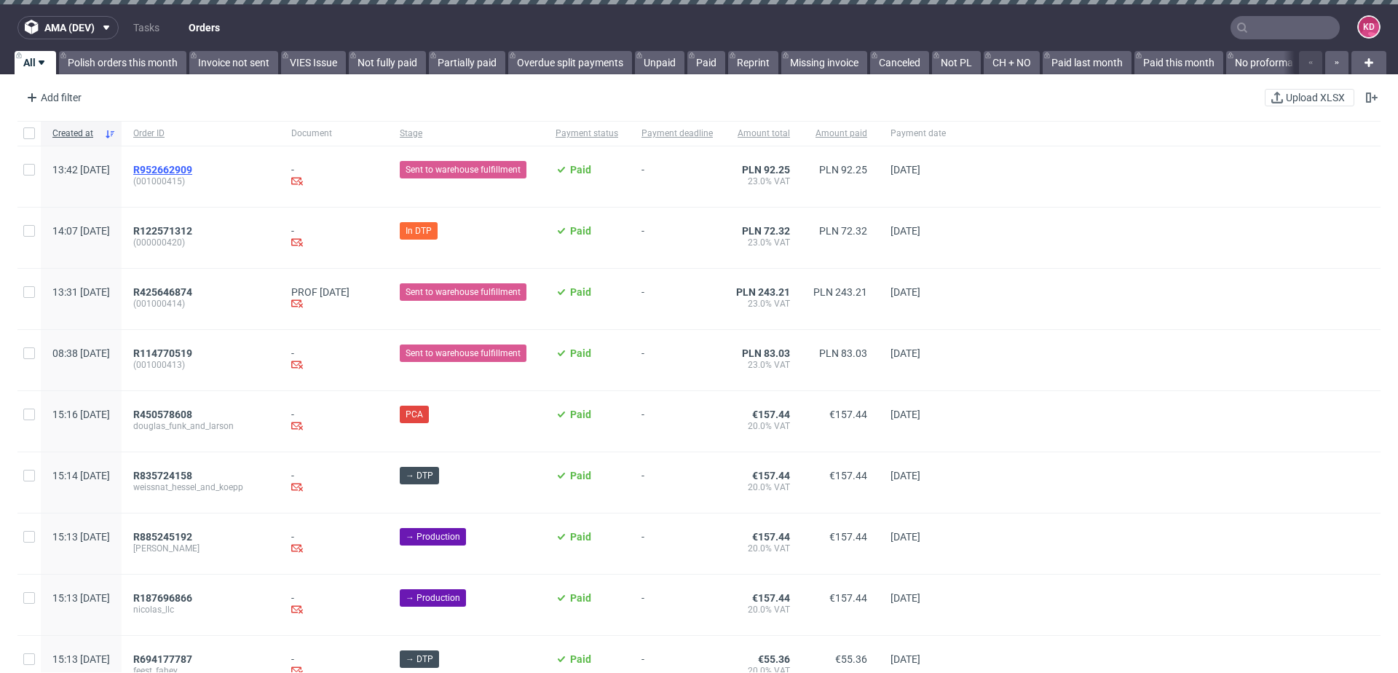
click at [192, 170] on span "R952662909" at bounding box center [162, 170] width 59 height 12
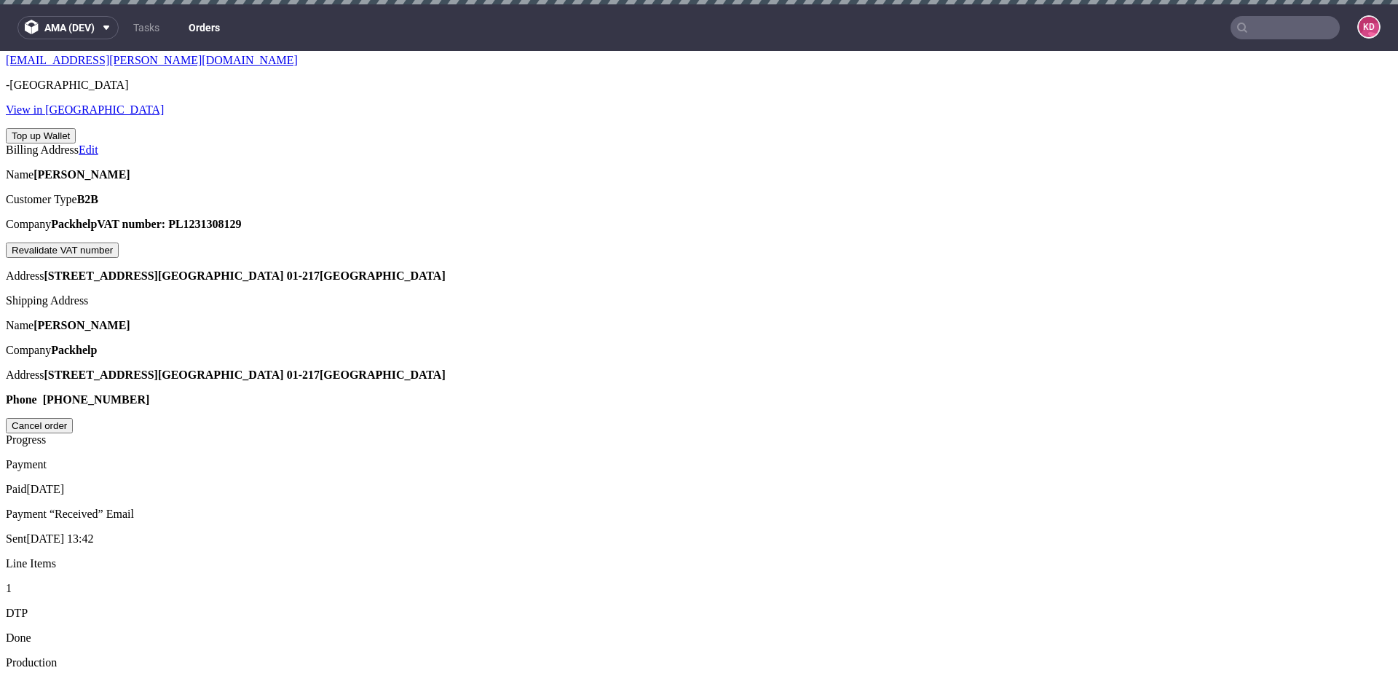
scroll to position [717, 0]
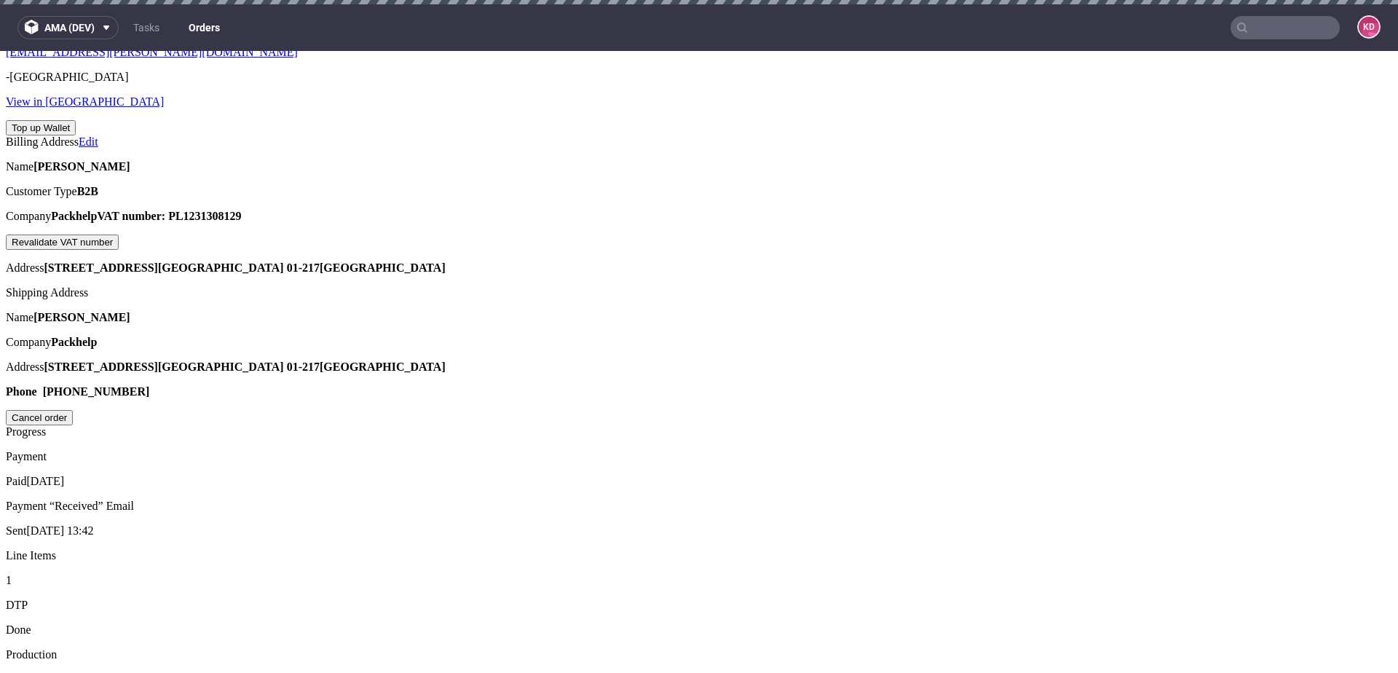
scroll to position [717, 0]
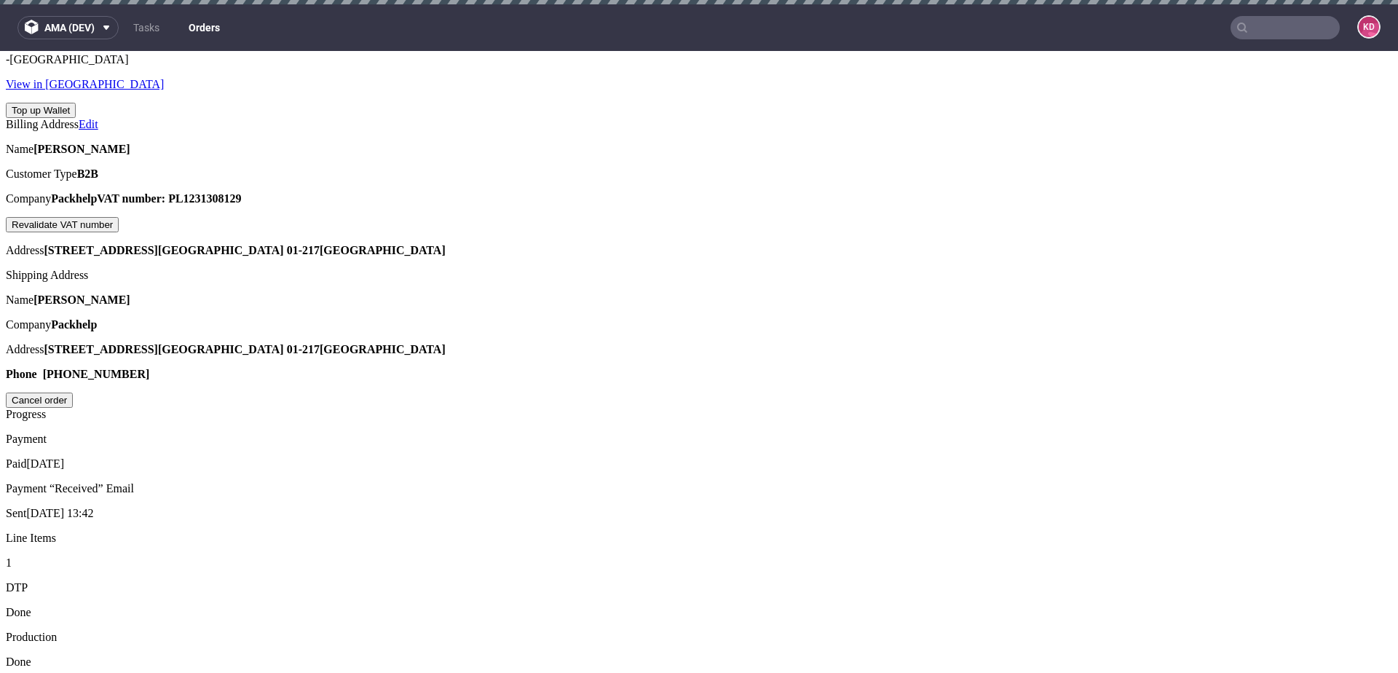
click at [1359, 31] on figcaption "KD" at bounding box center [1369, 27] width 20 height 20
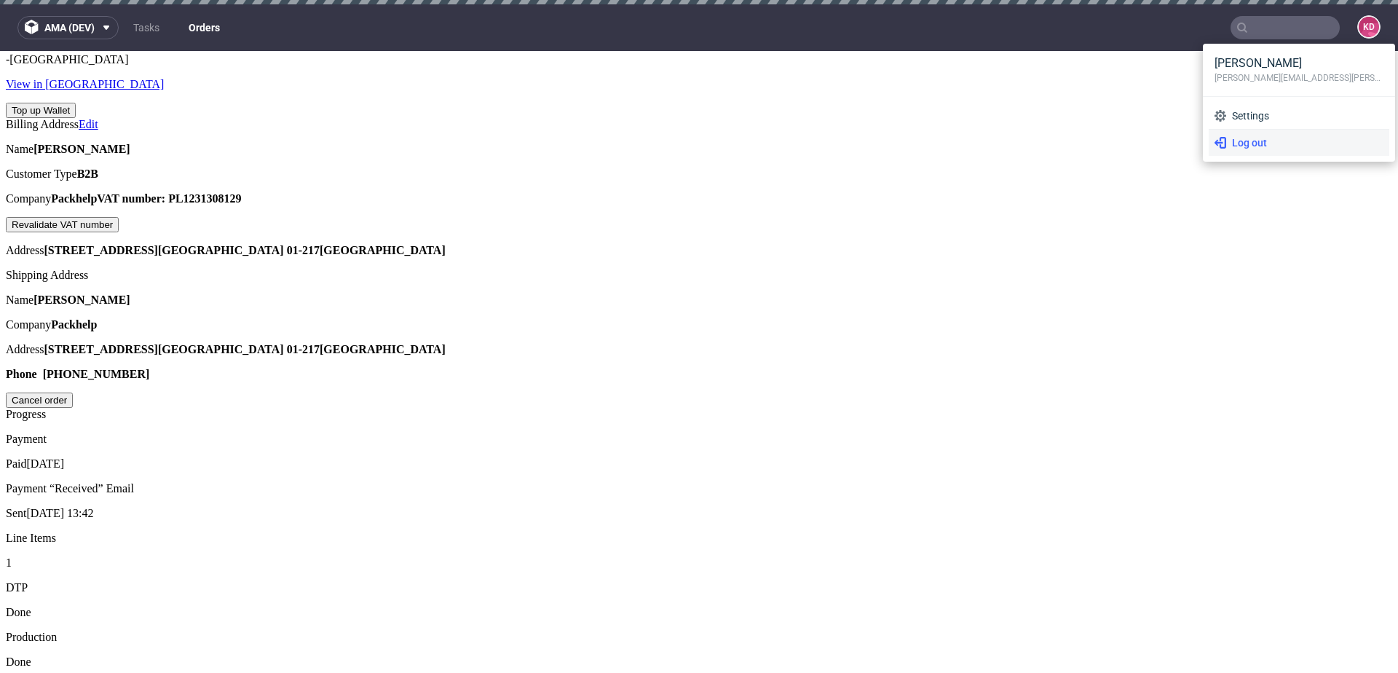
click at [1266, 140] on span "Log out" at bounding box center [1304, 142] width 157 height 15
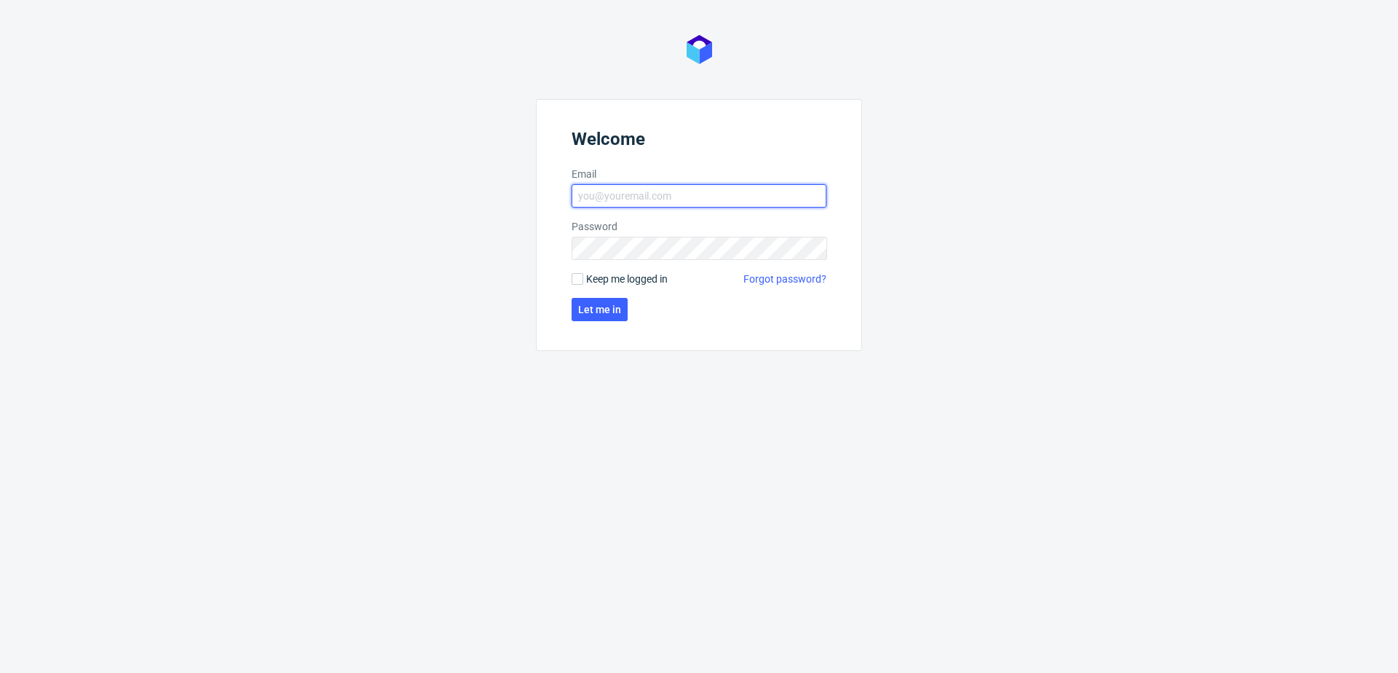
click at [794, 186] on input "Email" at bounding box center [699, 195] width 255 height 23
type input "katarzyna.drabczyk@packhelp.com"
click button "Let me in" at bounding box center [600, 309] width 56 height 23
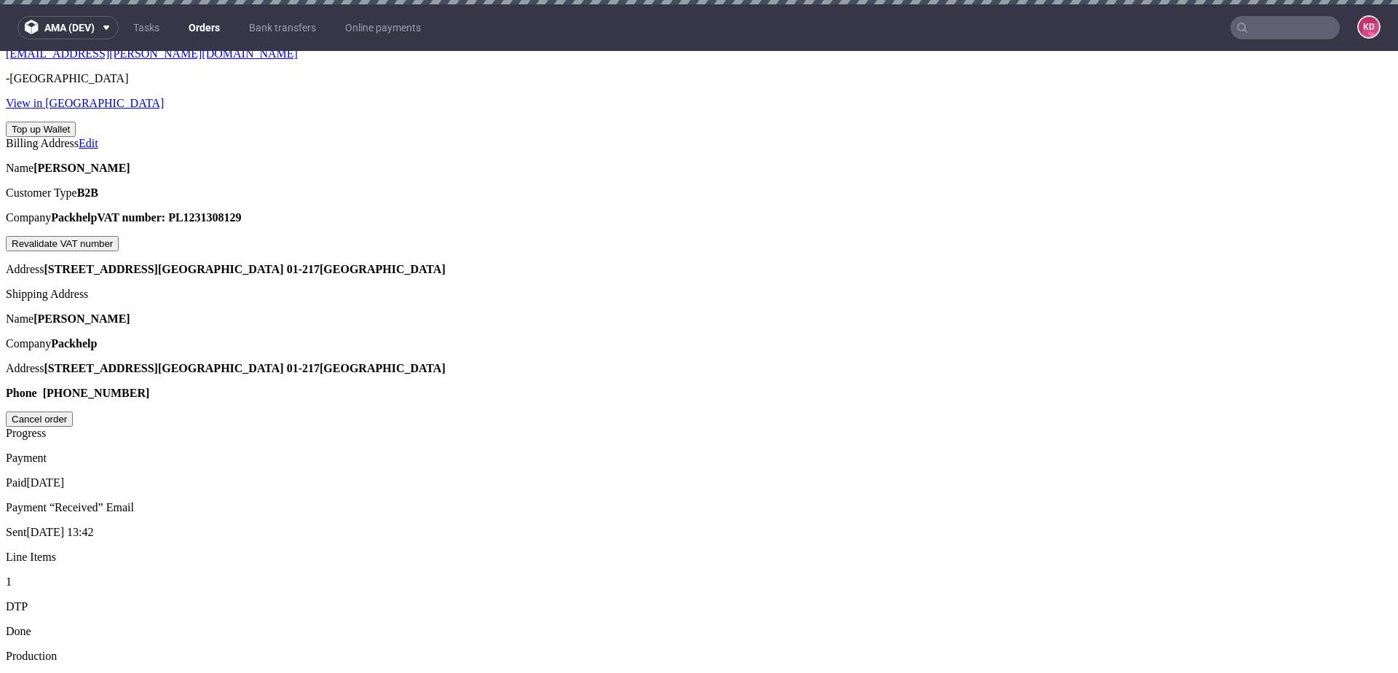
scroll to position [717, 0]
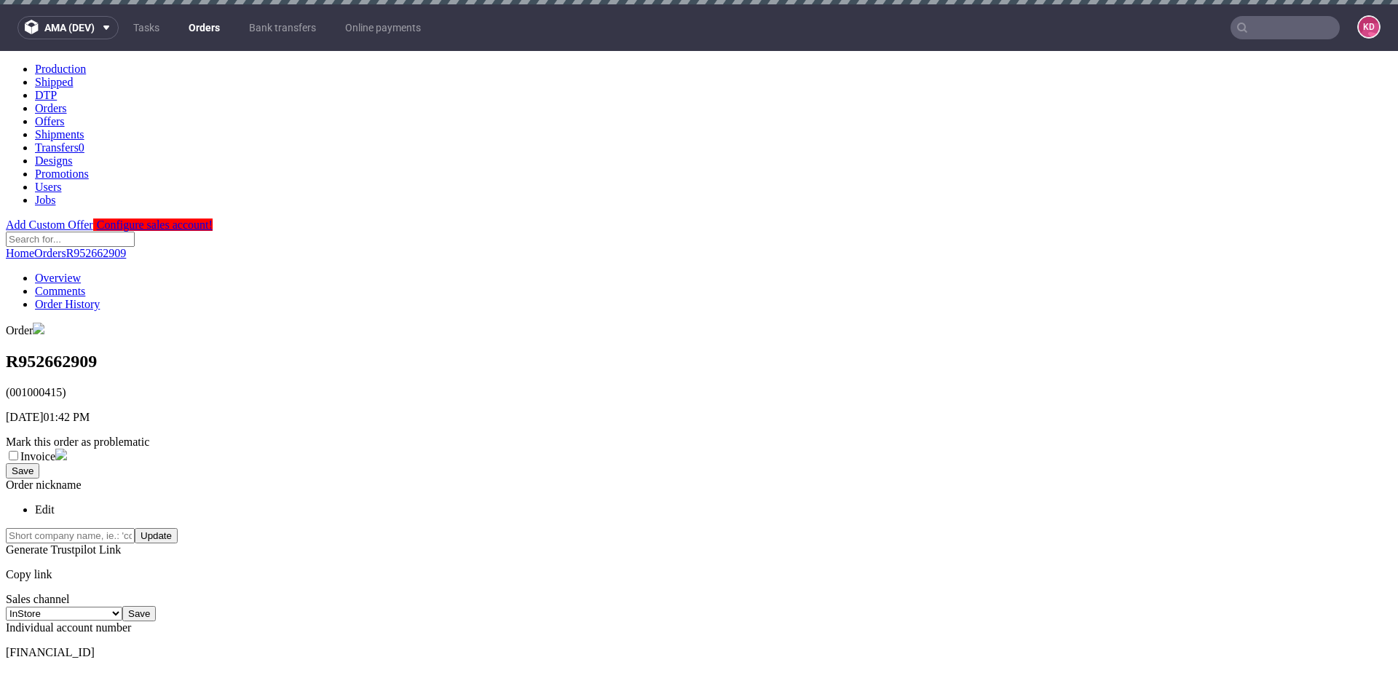
click at [127, 352] on h1 "R952662909" at bounding box center [699, 362] width 1386 height 20
click at [127, 247] on div "Home Orders R952662909 Overview Comments Order History" at bounding box center [699, 279] width 1386 height 64
click at [127, 247] on link "R952662909" at bounding box center [96, 253] width 60 height 12
